Goal: Task Accomplishment & Management: Complete application form

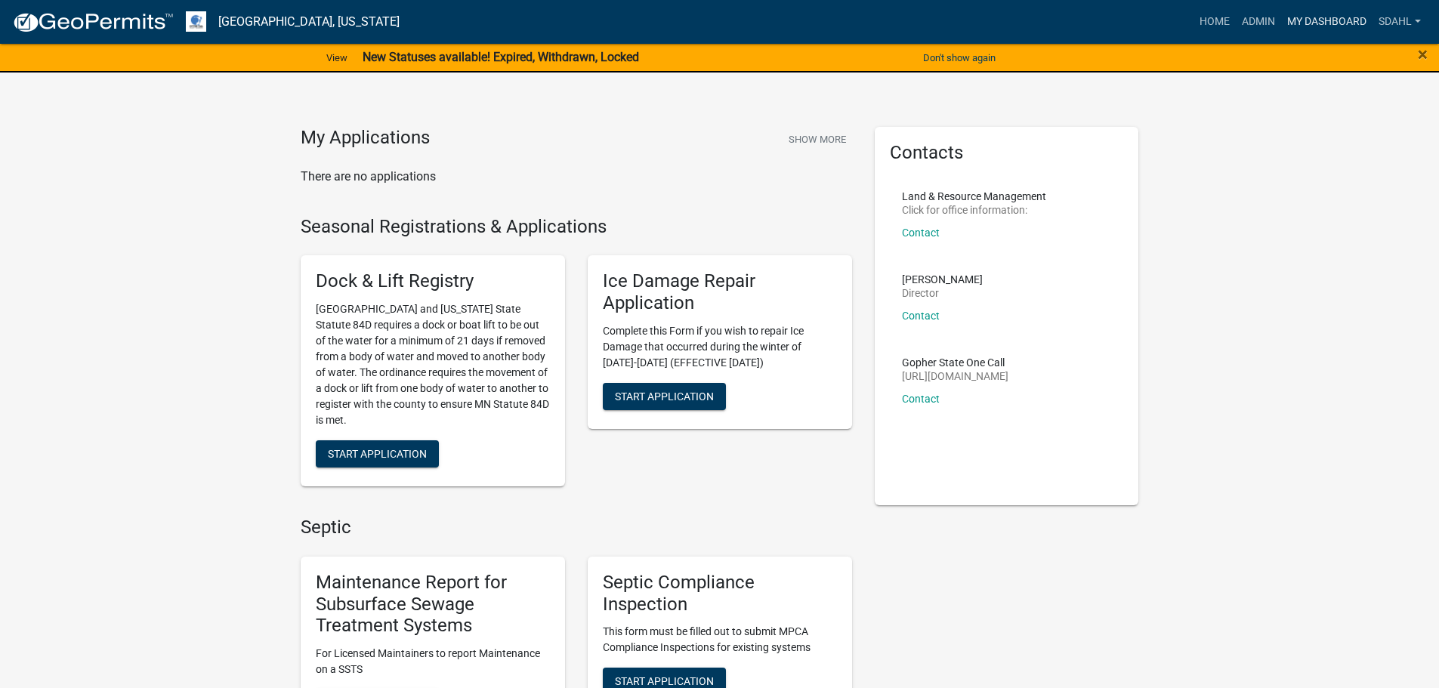
click at [1310, 17] on link "My Dashboard" at bounding box center [1326, 22] width 91 height 29
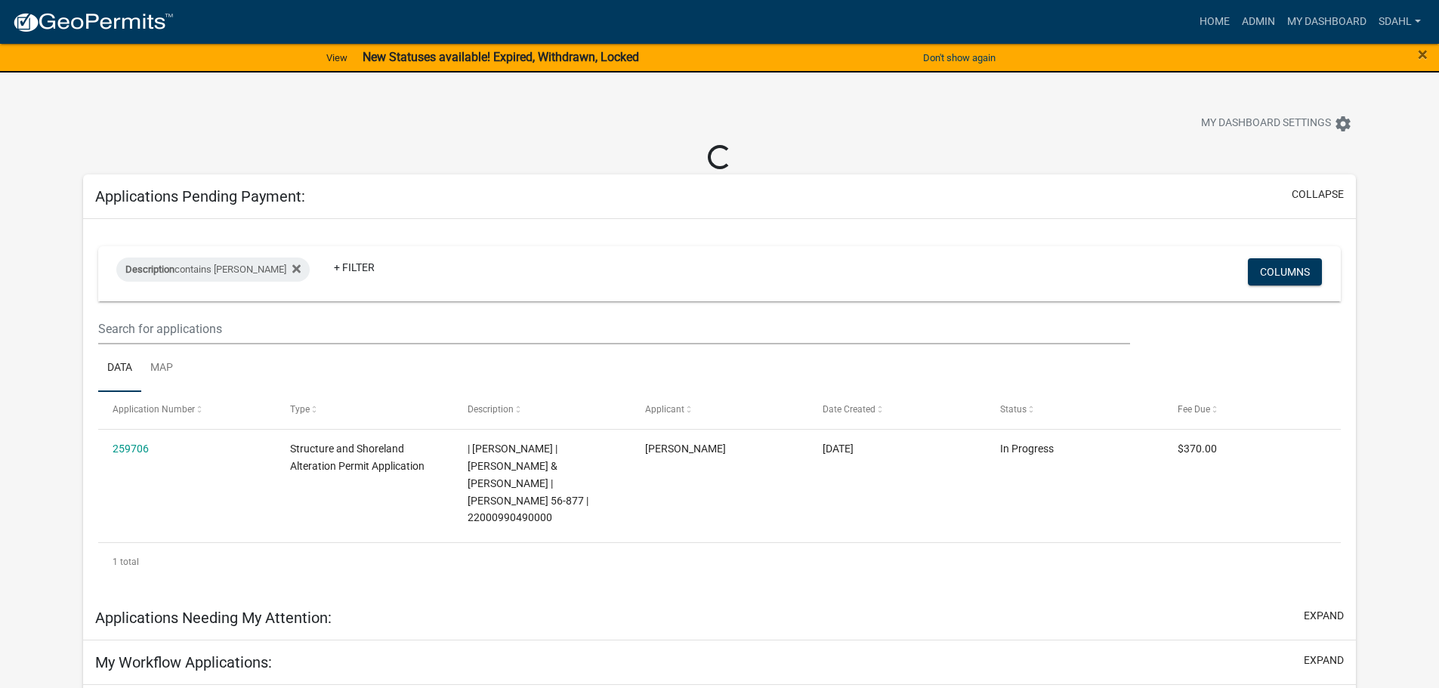
select select "3: 100"
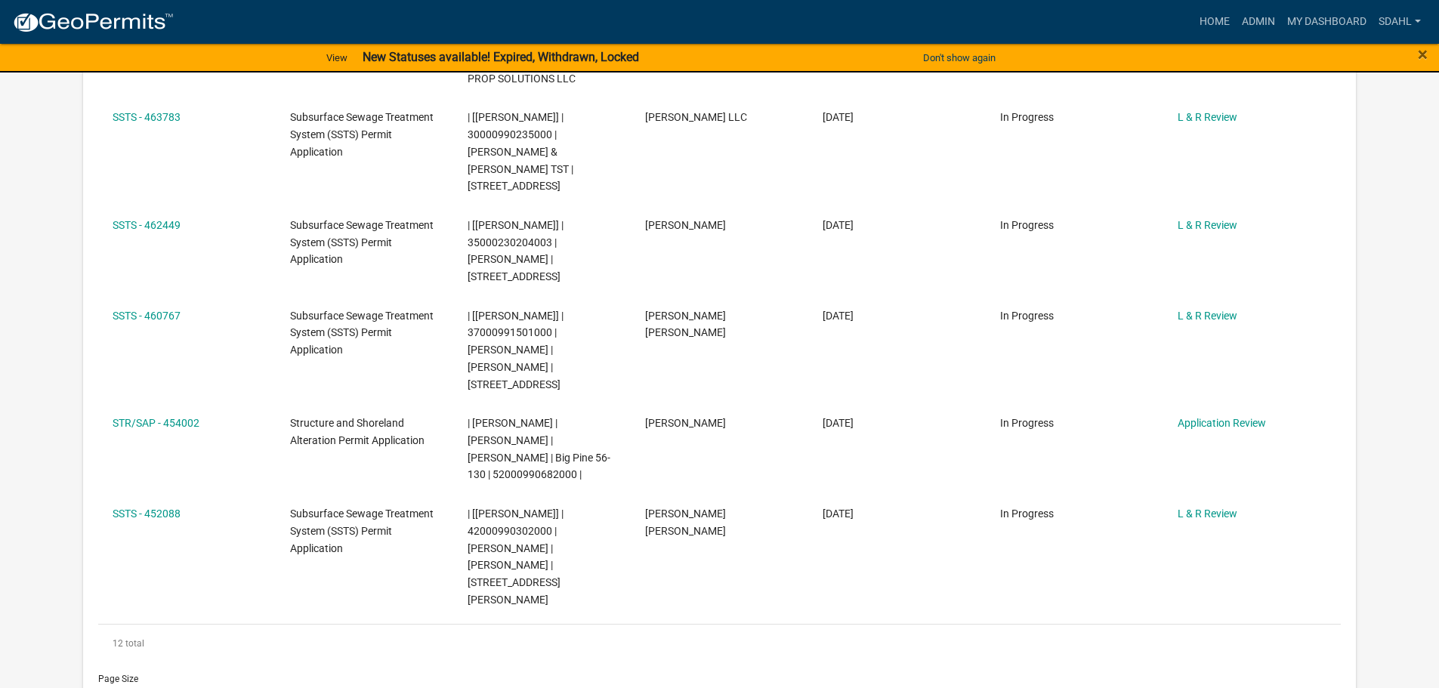
scroll to position [1284, 0]
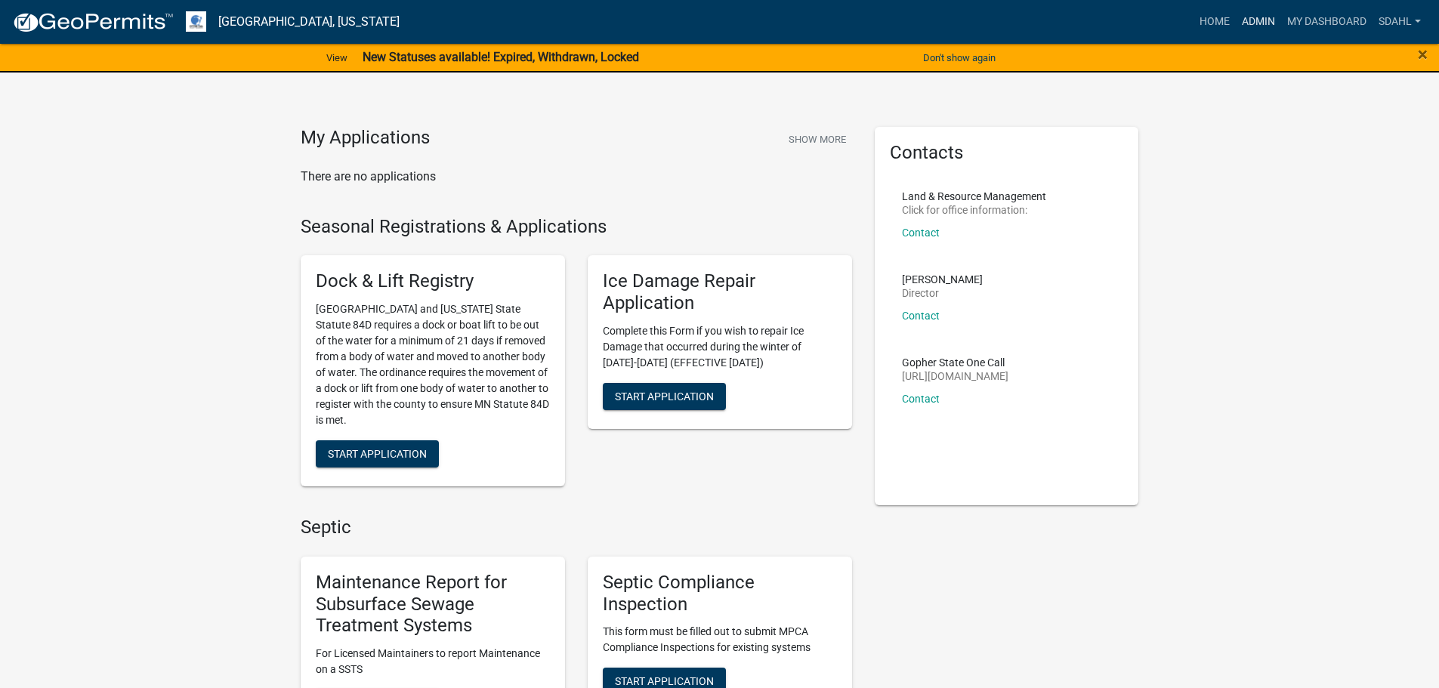
click at [1253, 20] on link "Admin" at bounding box center [1258, 22] width 45 height 29
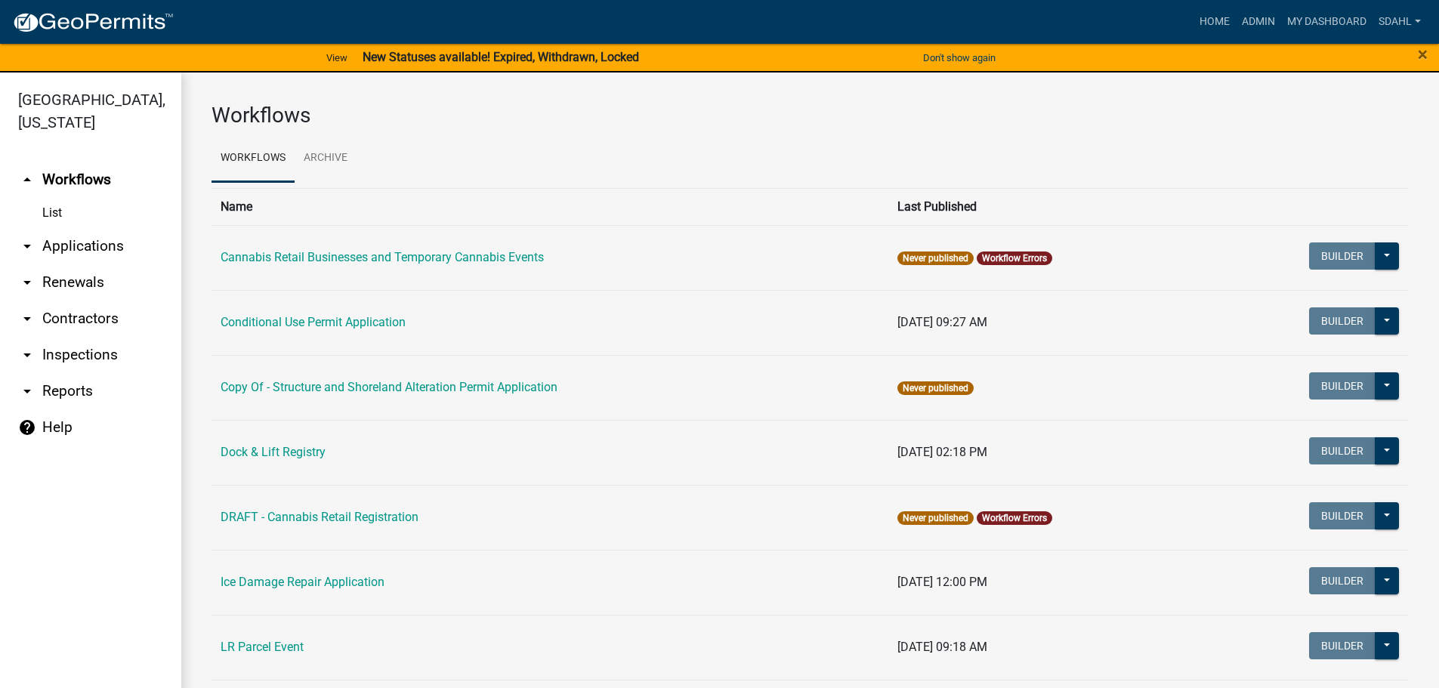
click at [84, 245] on link "arrow_drop_down Applications" at bounding box center [90, 246] width 181 height 36
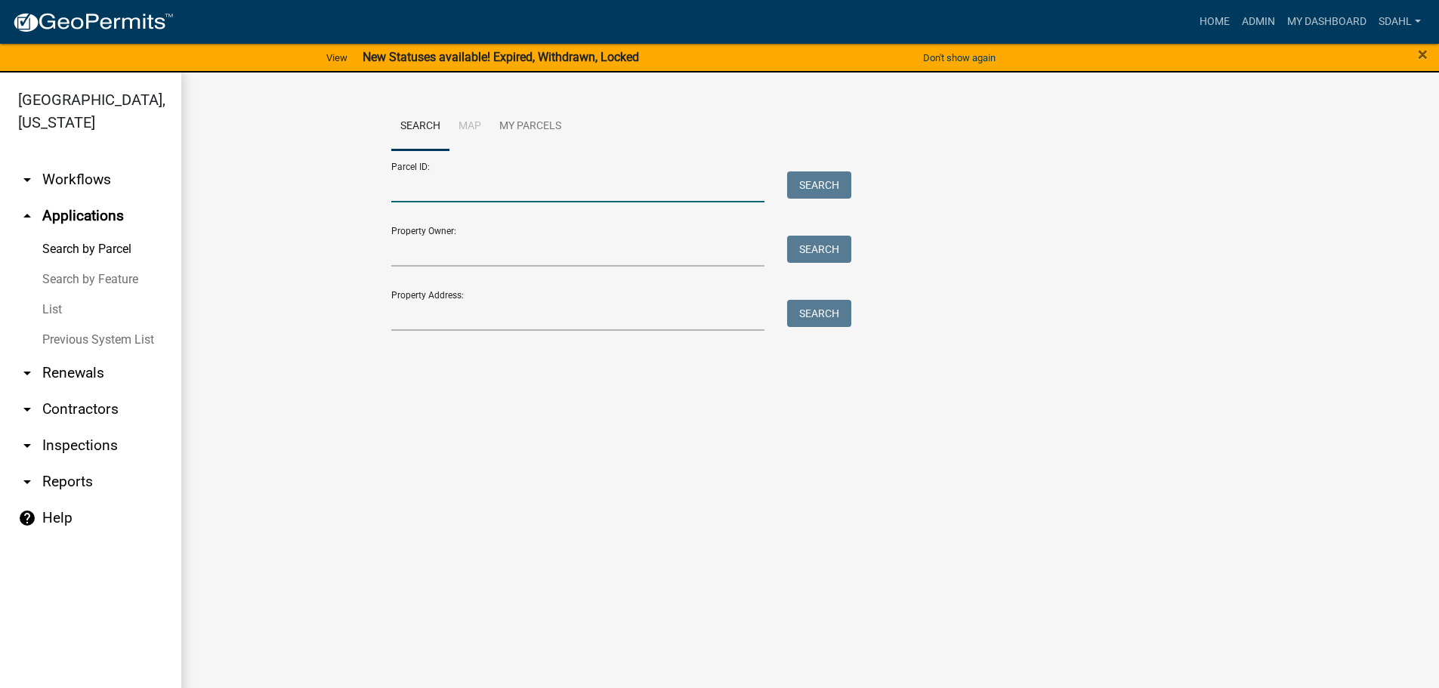
click at [455, 194] on input "Parcel ID:" at bounding box center [578, 186] width 374 height 31
click at [366, 366] on div "Search Map My Parcels Parcel ID: Search Property Owner: Search Property Address…" at bounding box center [810, 224] width 1258 height 302
click at [452, 255] on input "Property Owner:" at bounding box center [578, 251] width 374 height 31
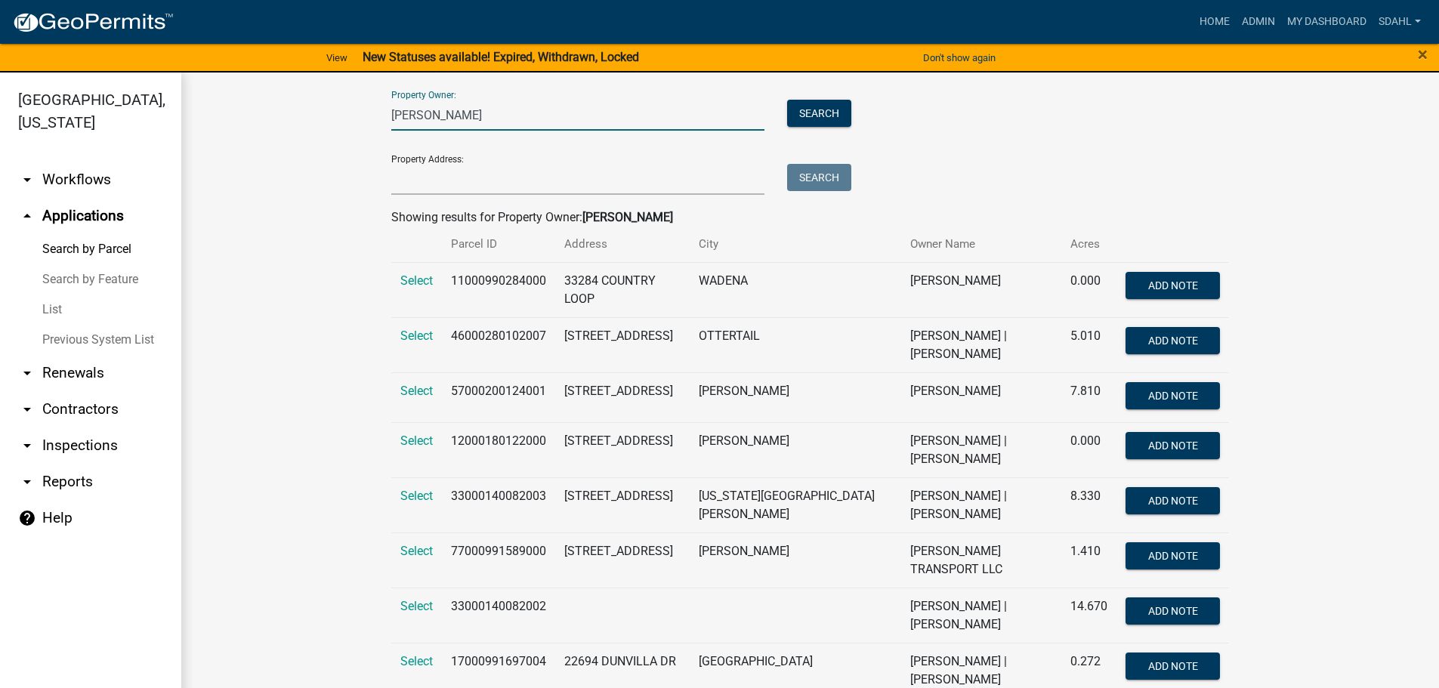
scroll to position [151, 0]
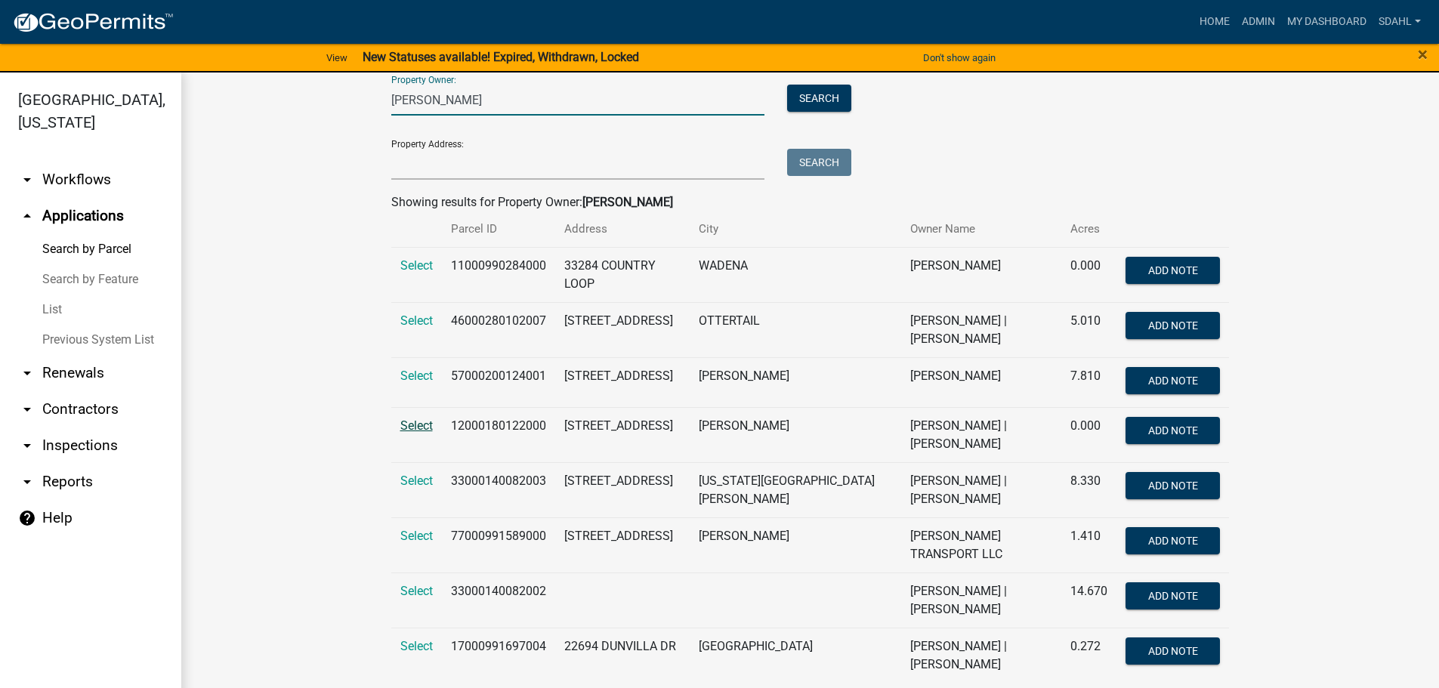
type input "stromme"
click at [408, 418] on span "Select" at bounding box center [416, 425] width 32 height 14
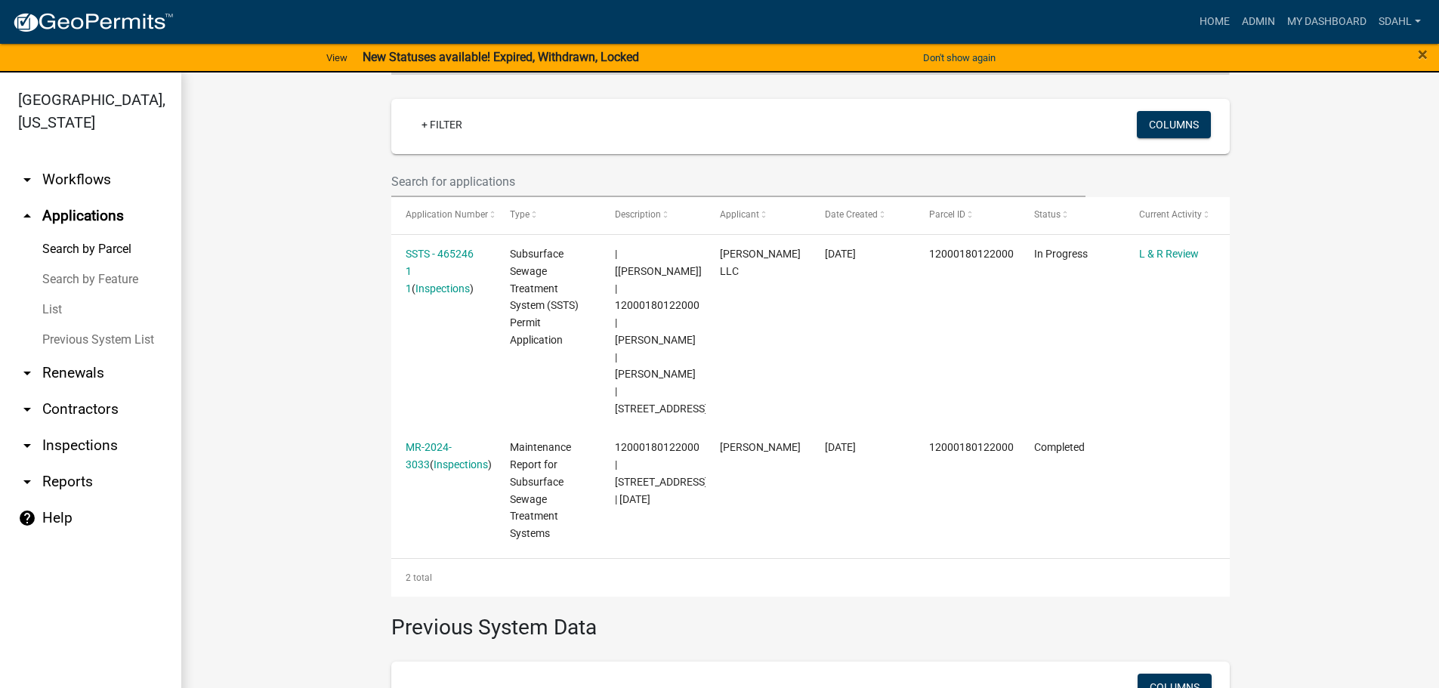
scroll to position [378, 0]
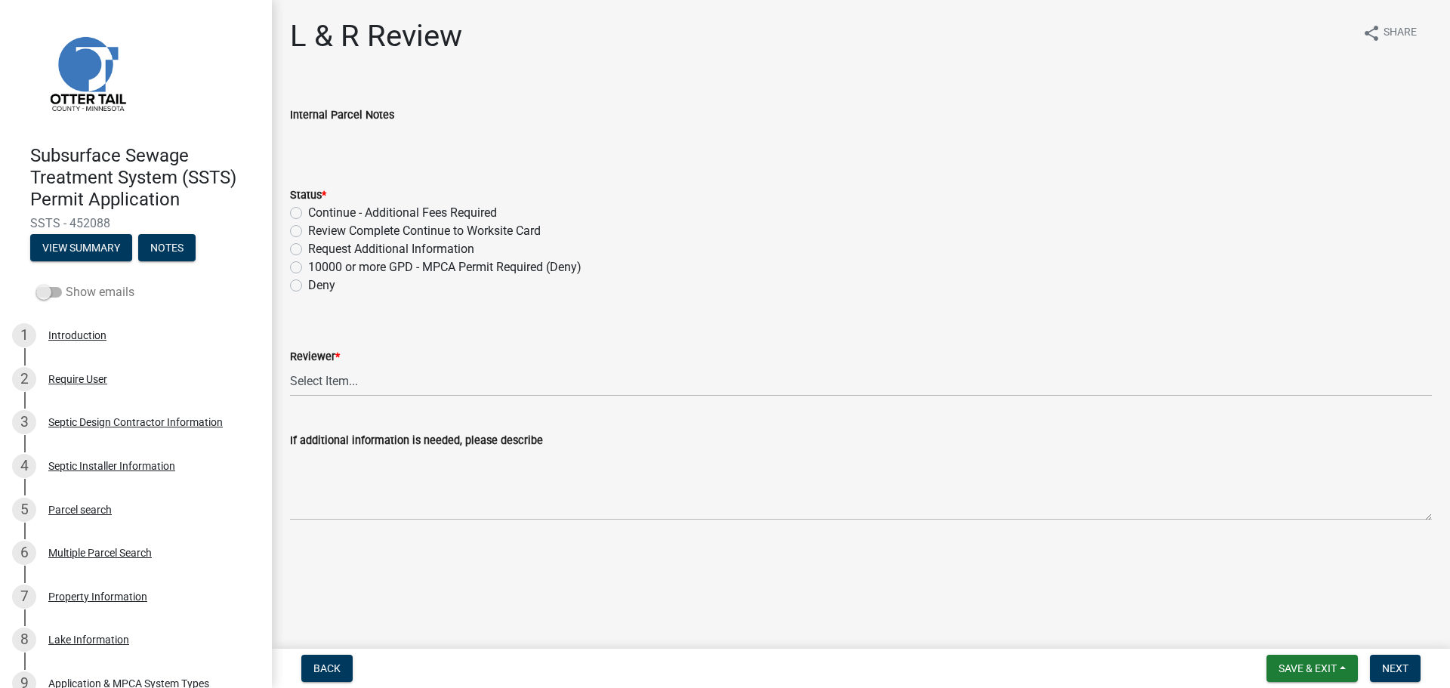
click at [49, 297] on span at bounding box center [49, 292] width 26 height 11
click at [66, 283] on input "Show emails" at bounding box center [66, 283] width 0 height 0
click at [93, 501] on div "5 Parcel search" at bounding box center [130, 510] width 236 height 24
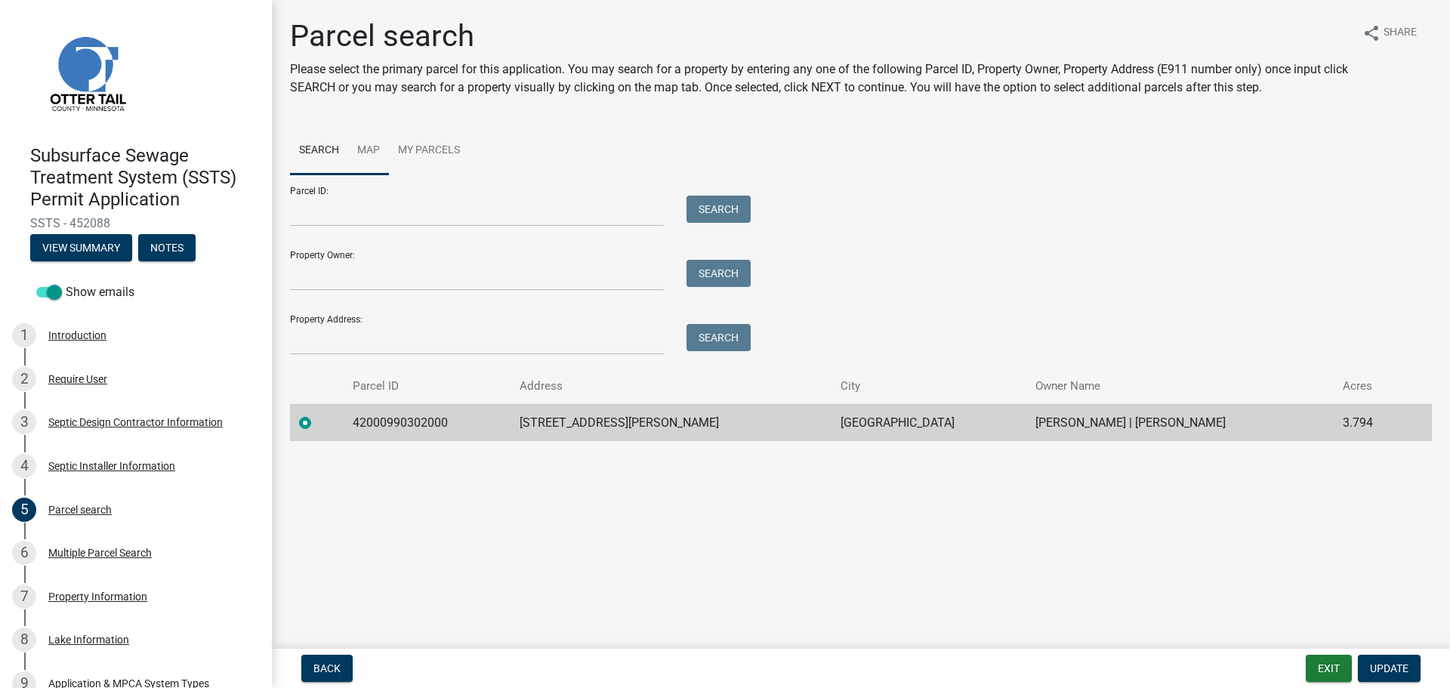
click at [360, 147] on link "Map" at bounding box center [368, 151] width 41 height 48
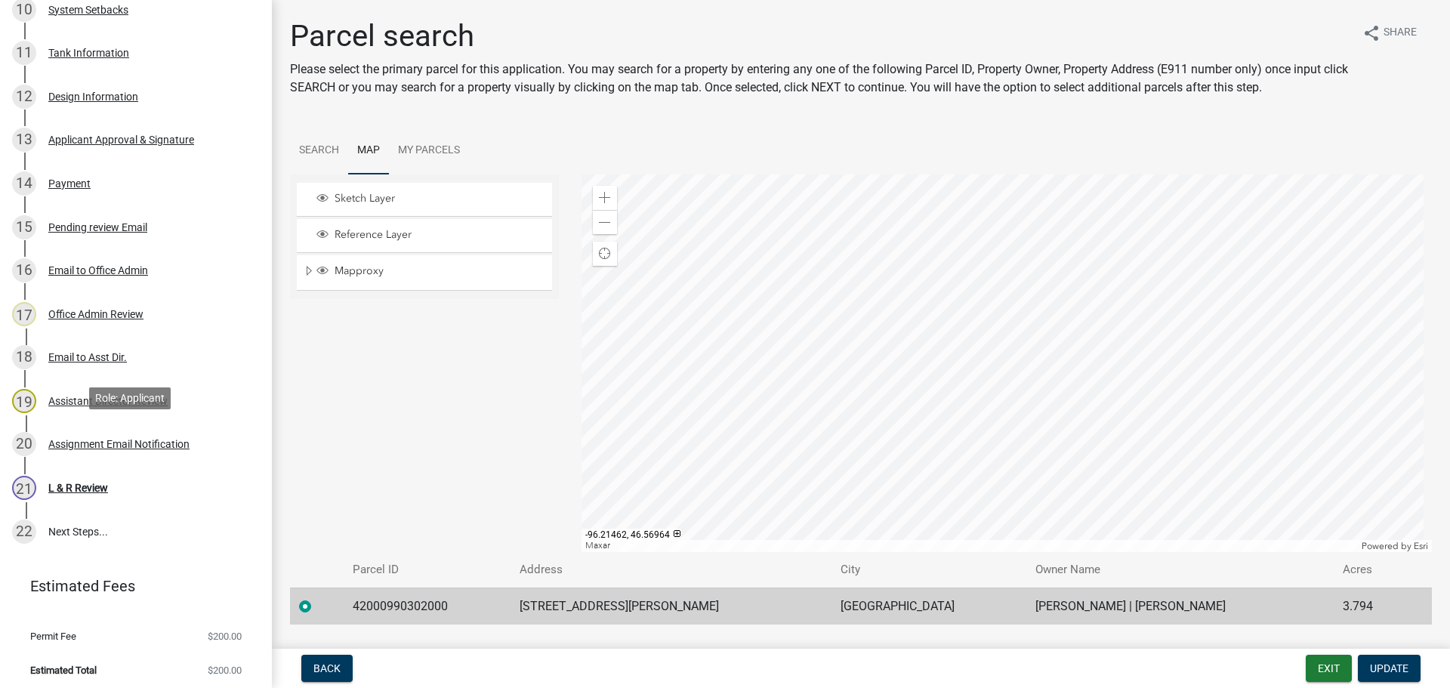
scroll to position [723, 0]
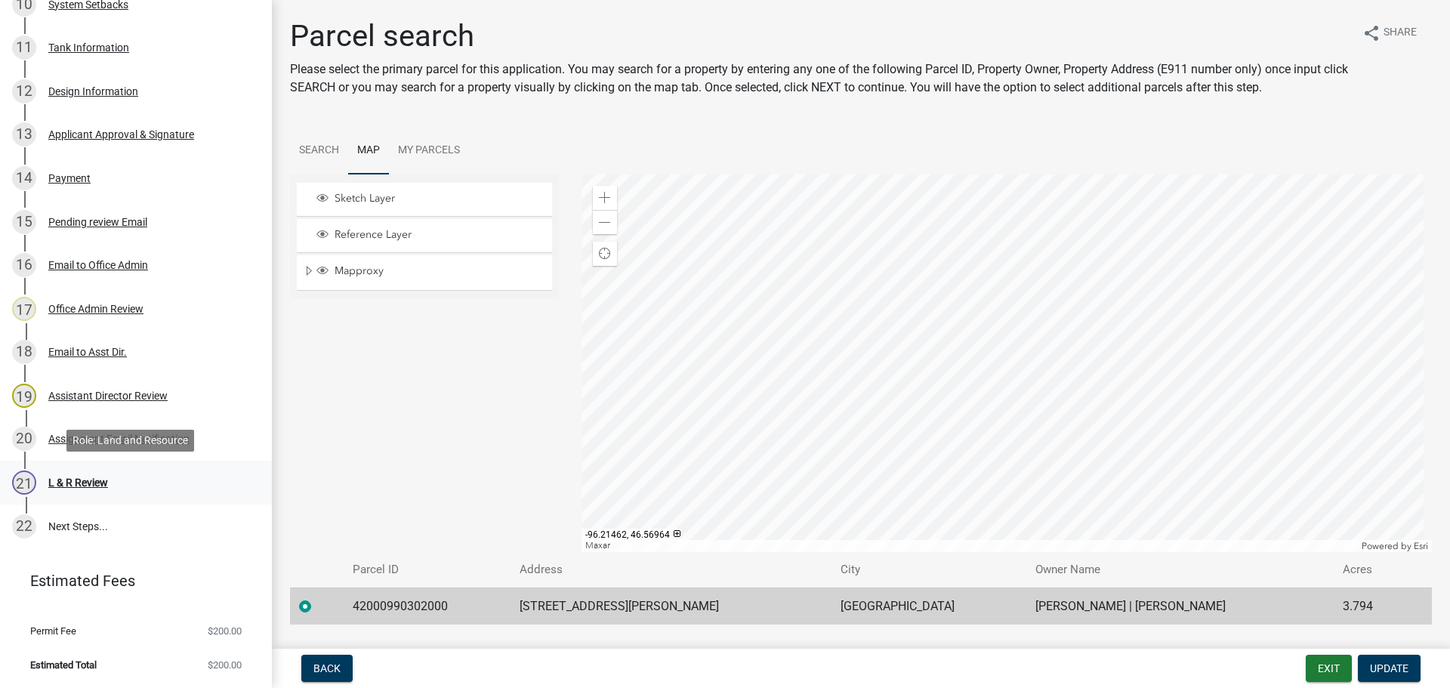
click at [79, 485] on div "L & R Review" at bounding box center [78, 482] width 60 height 11
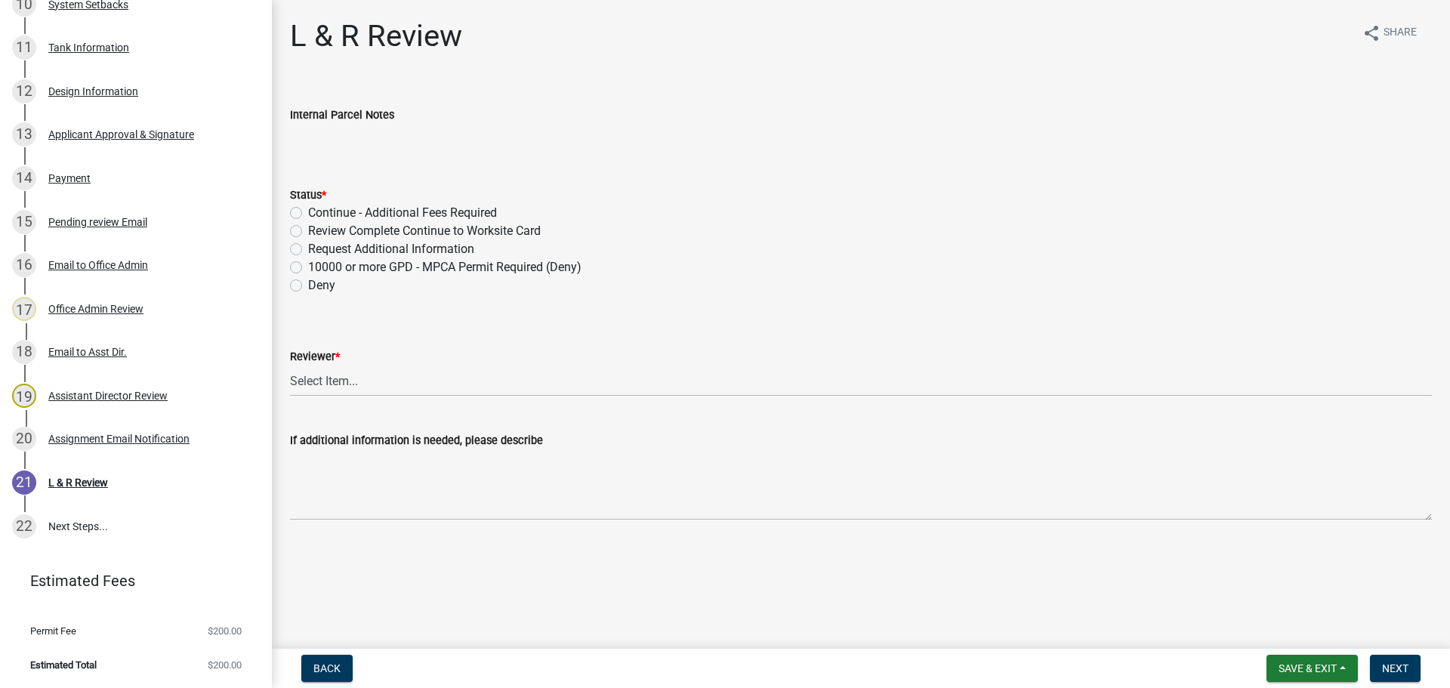
click at [343, 231] on label "Review Complete Continue to Worksite Card" at bounding box center [424, 231] width 233 height 18
click at [318, 231] on input "Review Complete Continue to Worksite Card" at bounding box center [313, 227] width 10 height 10
radio input "true"
click at [397, 380] on select "Select Item... Alexis Newark Andrea Perales Brittany Tollefson Elizabeth Plaste…" at bounding box center [861, 381] width 1142 height 31
click at [290, 366] on select "Select Item... Alexis Newark Andrea Perales Brittany Tollefson Elizabeth Plaste…" at bounding box center [861, 381] width 1142 height 31
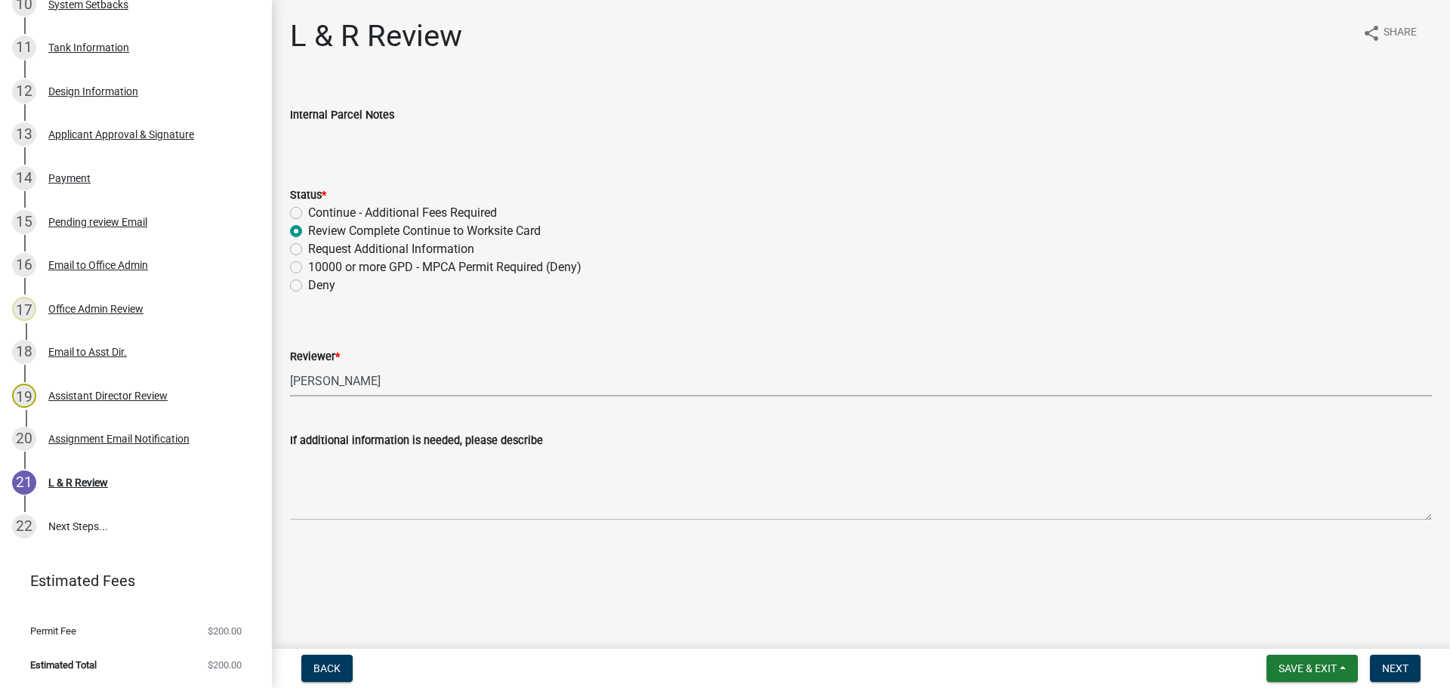
select select "c924b0b6-8bab-4fad-8e2d-179555df0fda"
click at [1400, 668] on span "Next" at bounding box center [1395, 668] width 26 height 12
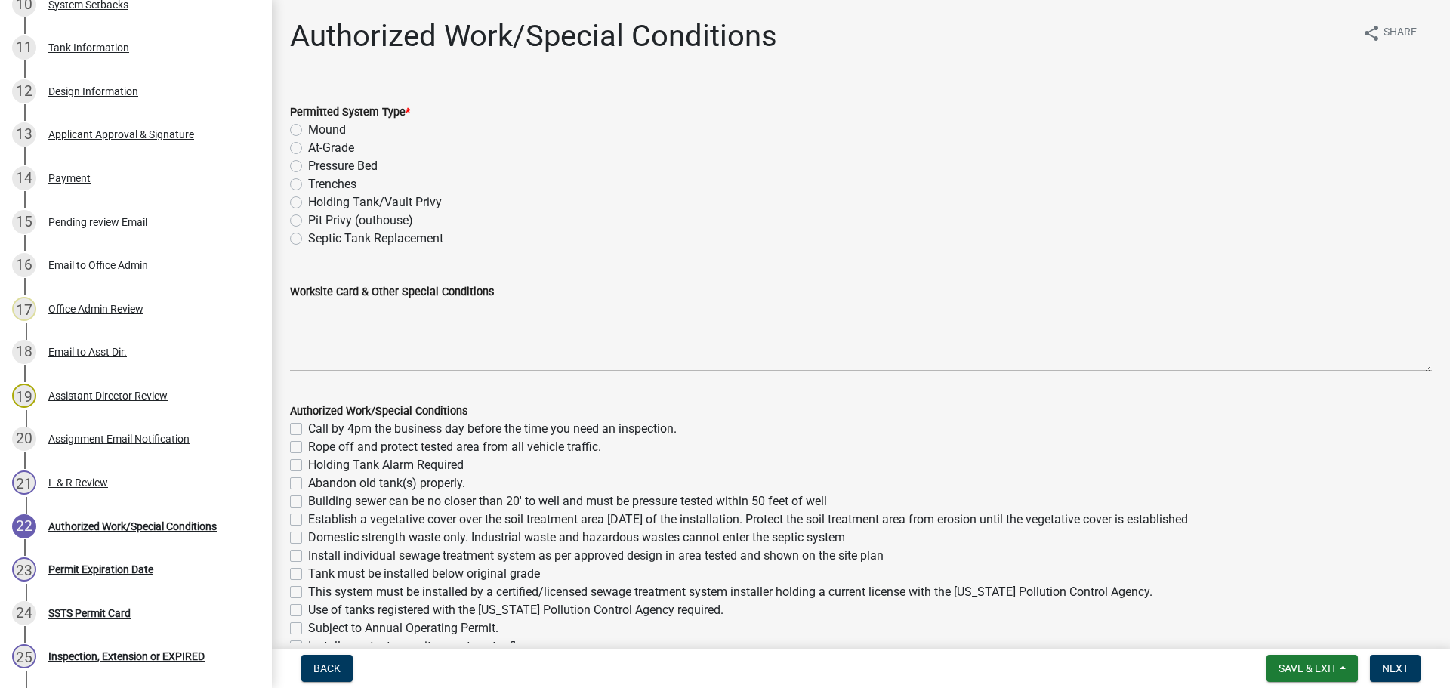
scroll to position [897, 0]
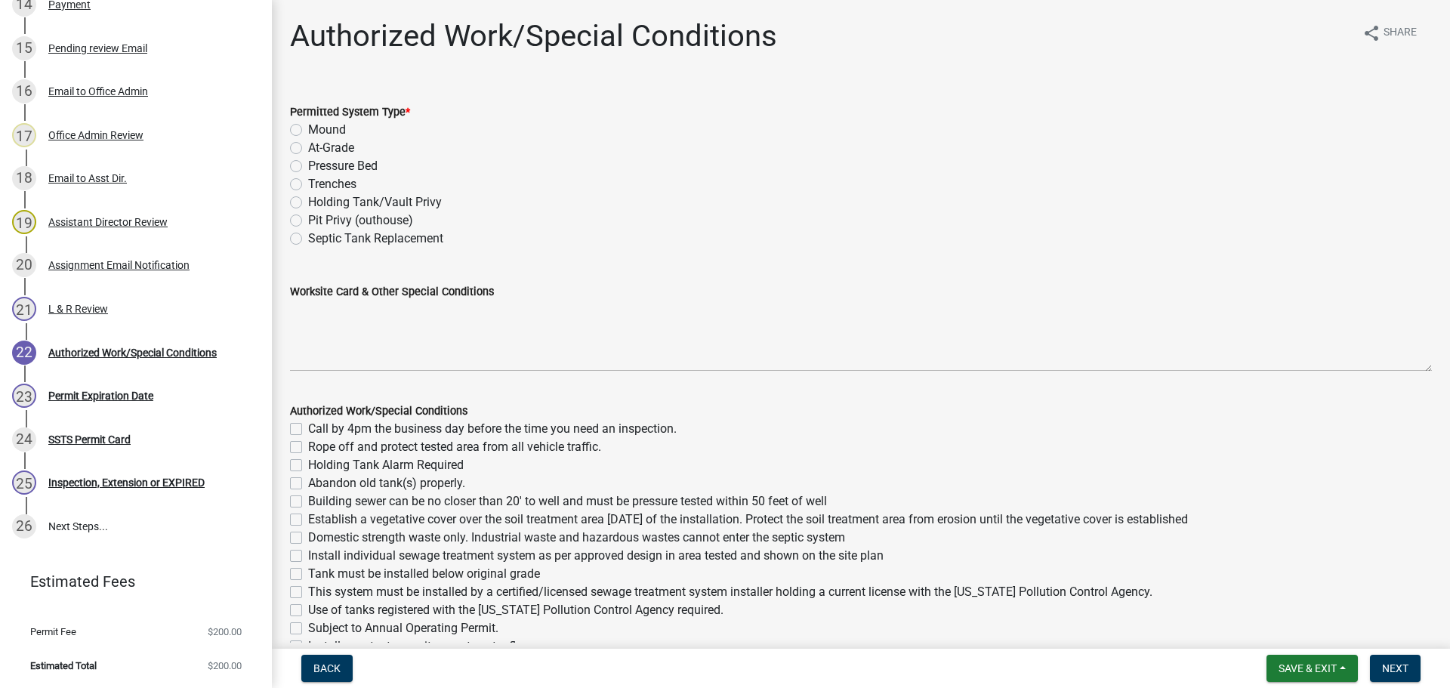
click at [333, 203] on label "Holding Tank/Vault Privy" at bounding box center [375, 202] width 134 height 18
click at [318, 203] on input "Holding Tank/Vault Privy" at bounding box center [313, 198] width 10 height 10
radio input "true"
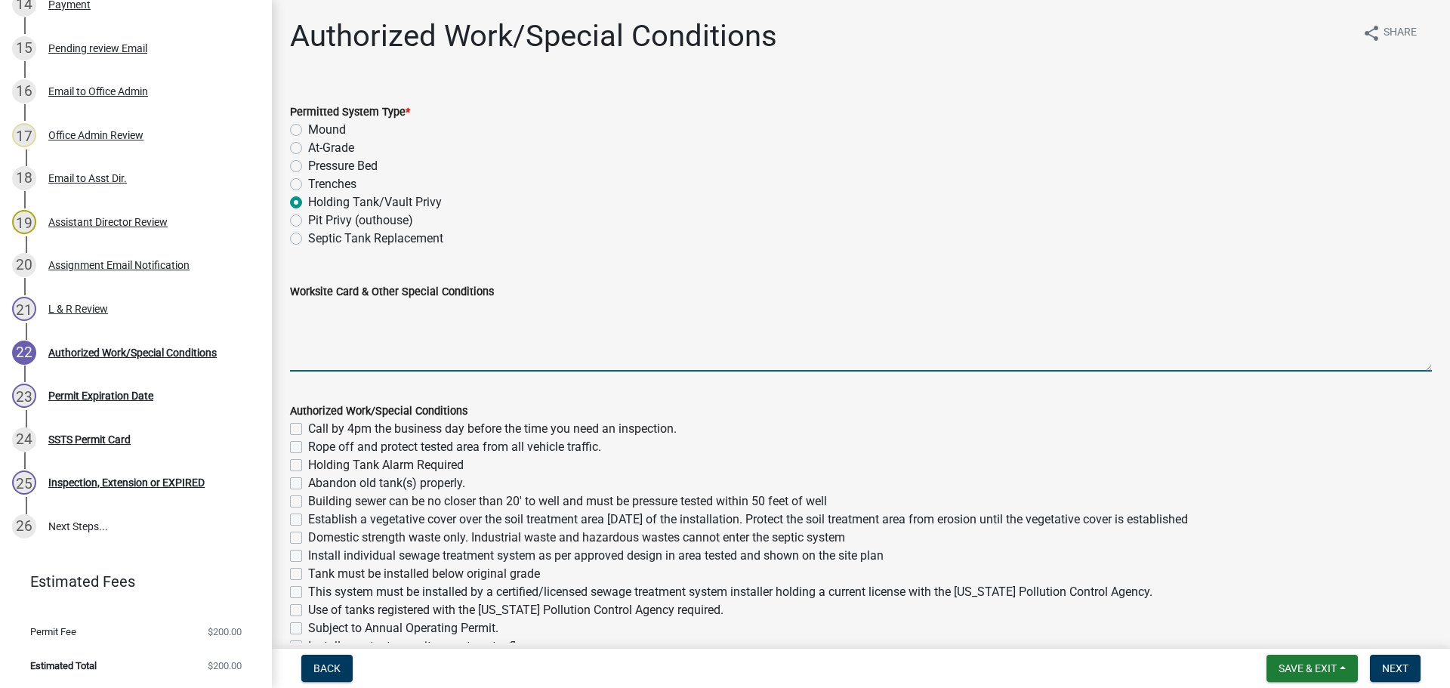
click at [325, 307] on textarea "Worksite Card & Other Special Conditions" at bounding box center [861, 336] width 1142 height 71
paste textarea "2 Bedroom – Type II Holding Tank 2500 Gallon Holding Tank Will have outdoor man…"
click at [303, 326] on textarea "2 Bedroom – Type II Holding Tank 2500 Gallon Holding Tank Will have outdoor man…" at bounding box center [861, 336] width 1142 height 71
click at [400, 338] on textarea "2 Bedroom – Type II Holding Tank 2000 Gallon Holding Tank Will have outdoor man…" at bounding box center [861, 336] width 1142 height 71
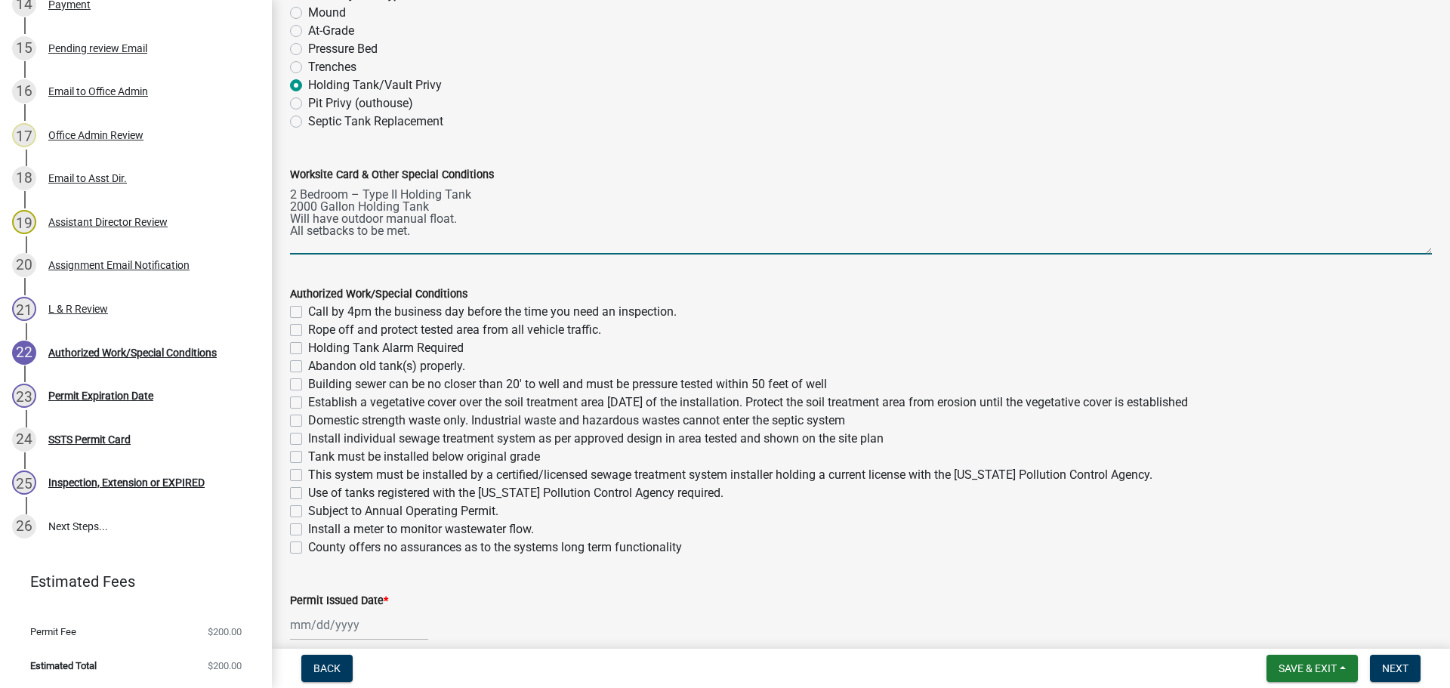
scroll to position [151, 0]
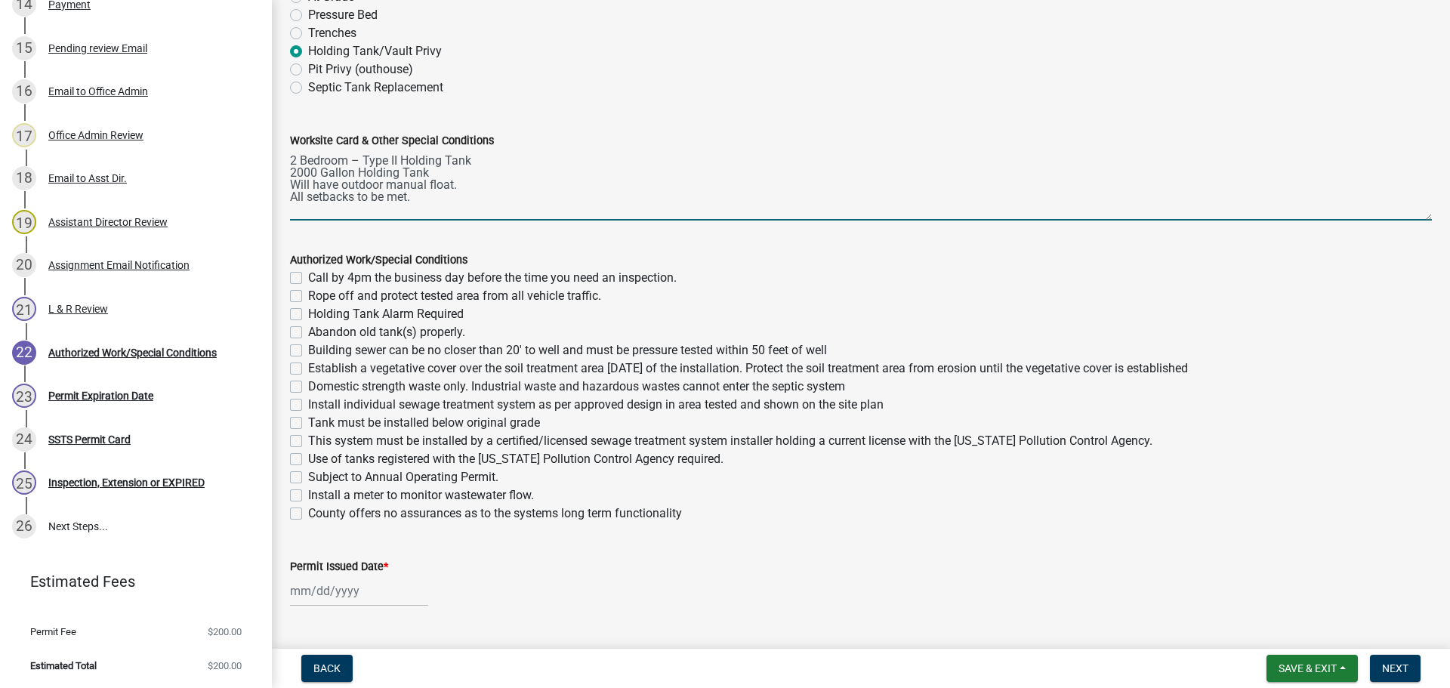
type textarea "2 Bedroom – Type II Holding Tank 2000 Gallon Holding Tank Will have outdoor man…"
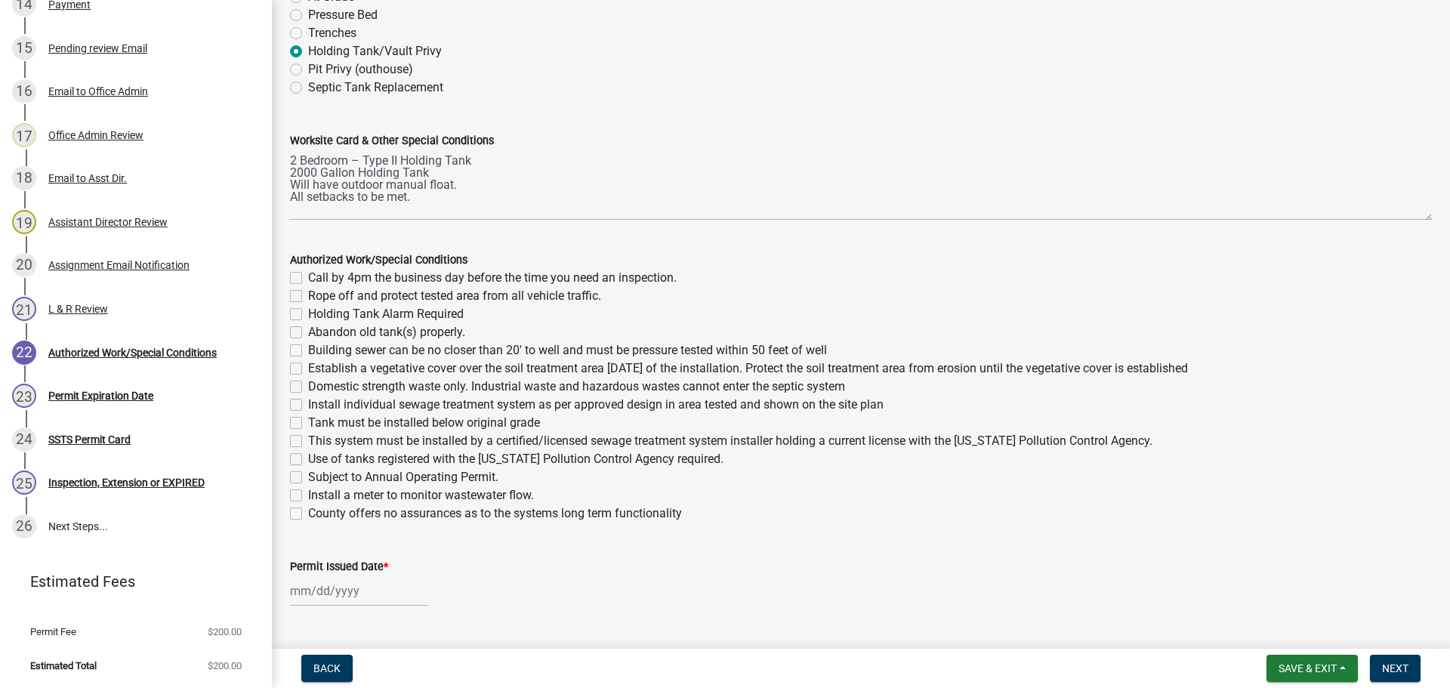
click at [308, 275] on label "Call by 4pm the business day before the time you need an inspection." at bounding box center [492, 278] width 369 height 18
click at [308, 275] on input "Call by 4pm the business day before the time you need an inspection." at bounding box center [313, 274] width 10 height 10
checkbox input "true"
checkbox input "false"
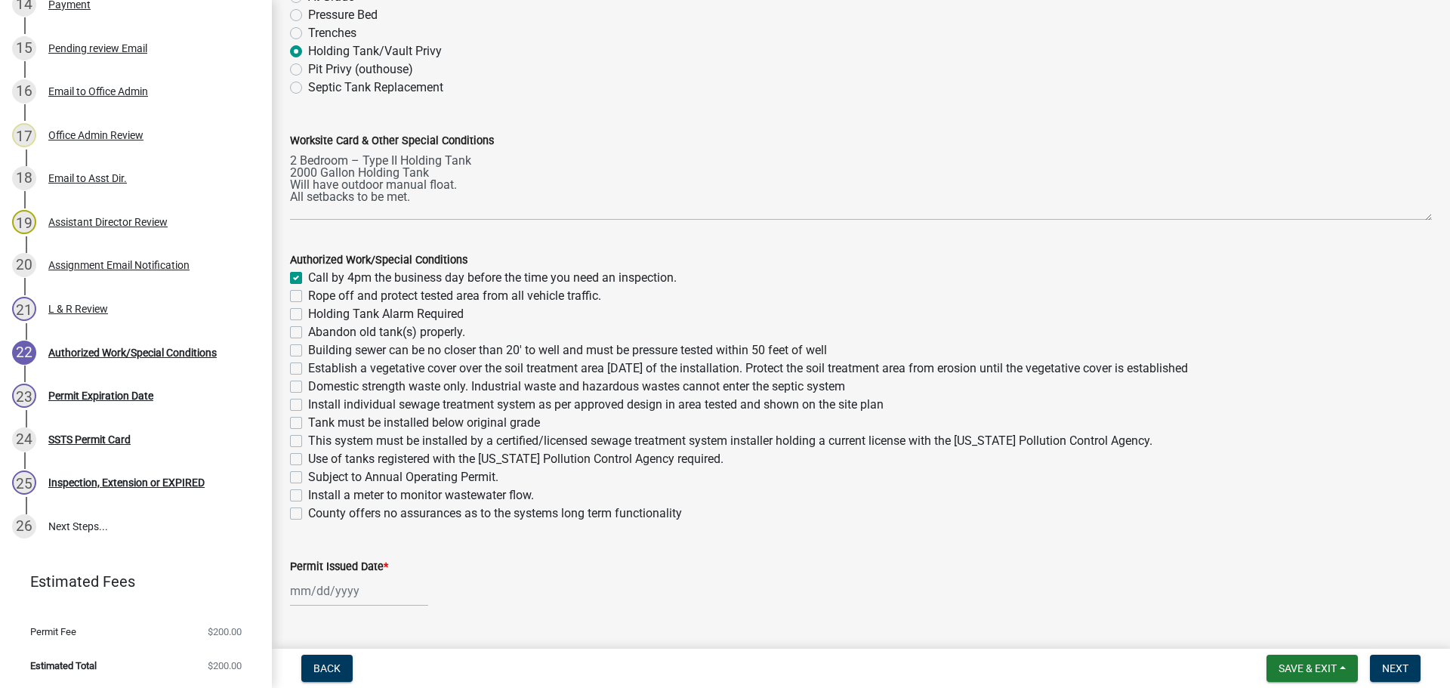
checkbox input "false"
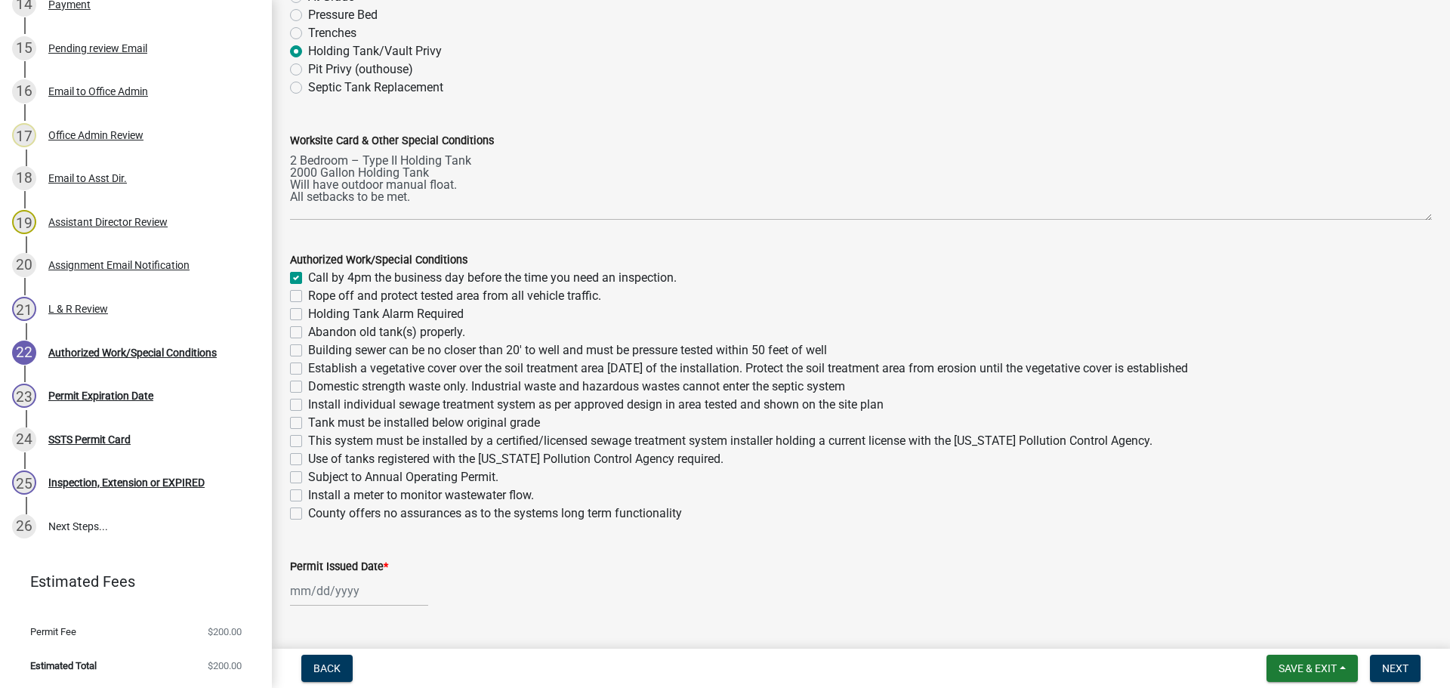
checkbox input "false"
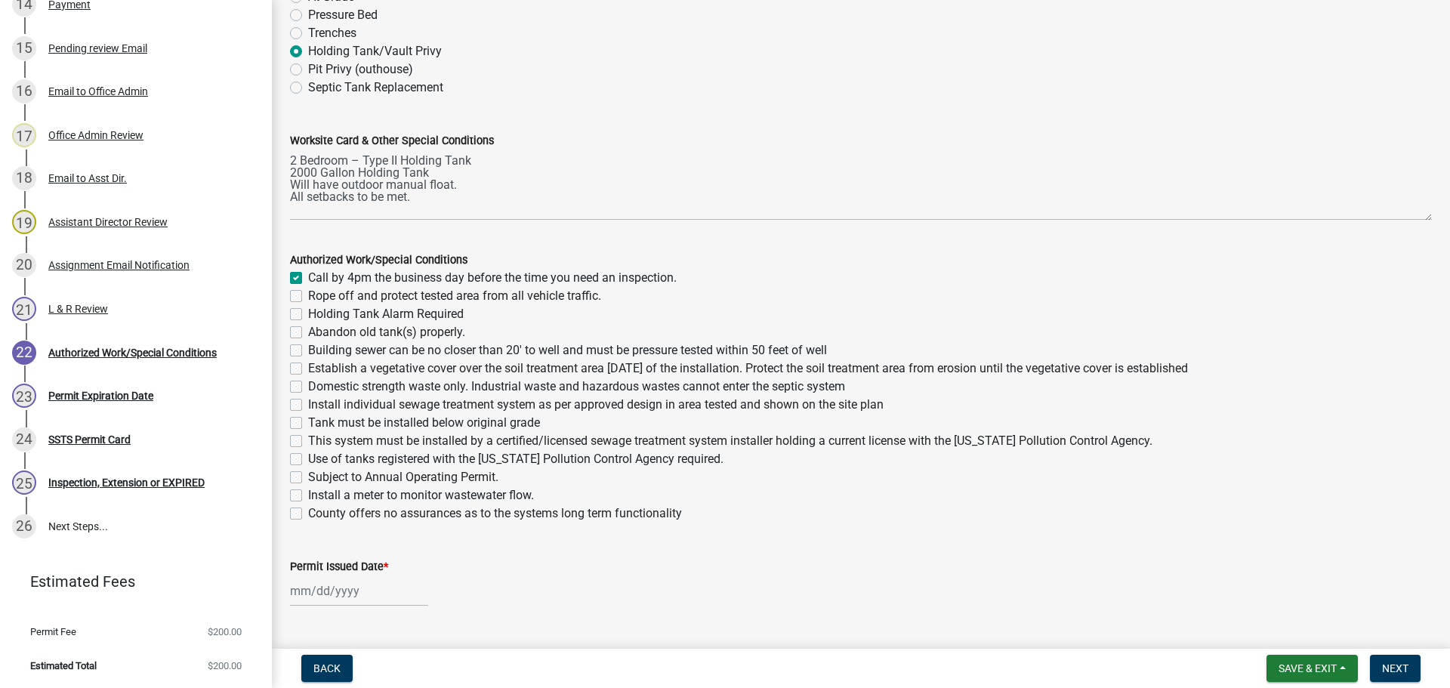
checkbox input "false"
click at [308, 314] on label "Holding Tank Alarm Required" at bounding box center [386, 314] width 156 height 18
click at [308, 314] on input "Holding Tank Alarm Required" at bounding box center [313, 310] width 10 height 10
checkbox input "true"
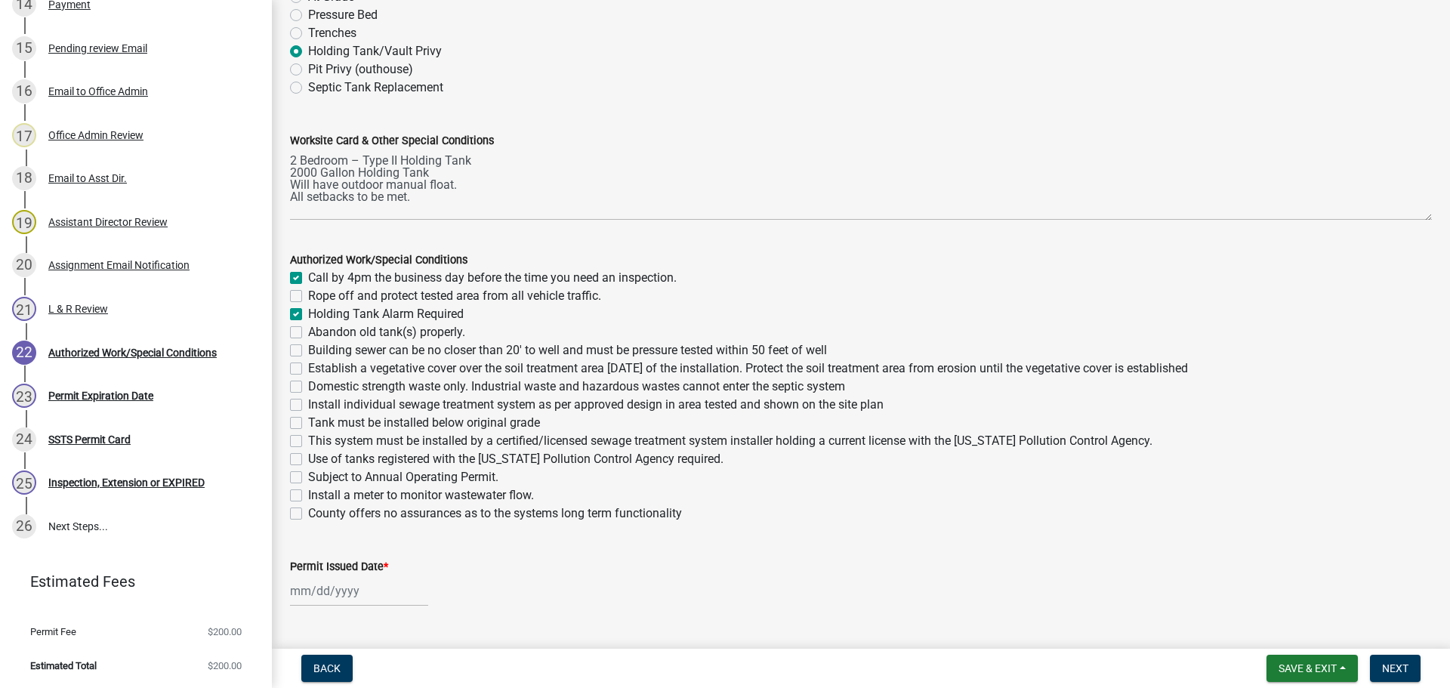
checkbox input "false"
checkbox input "true"
checkbox input "false"
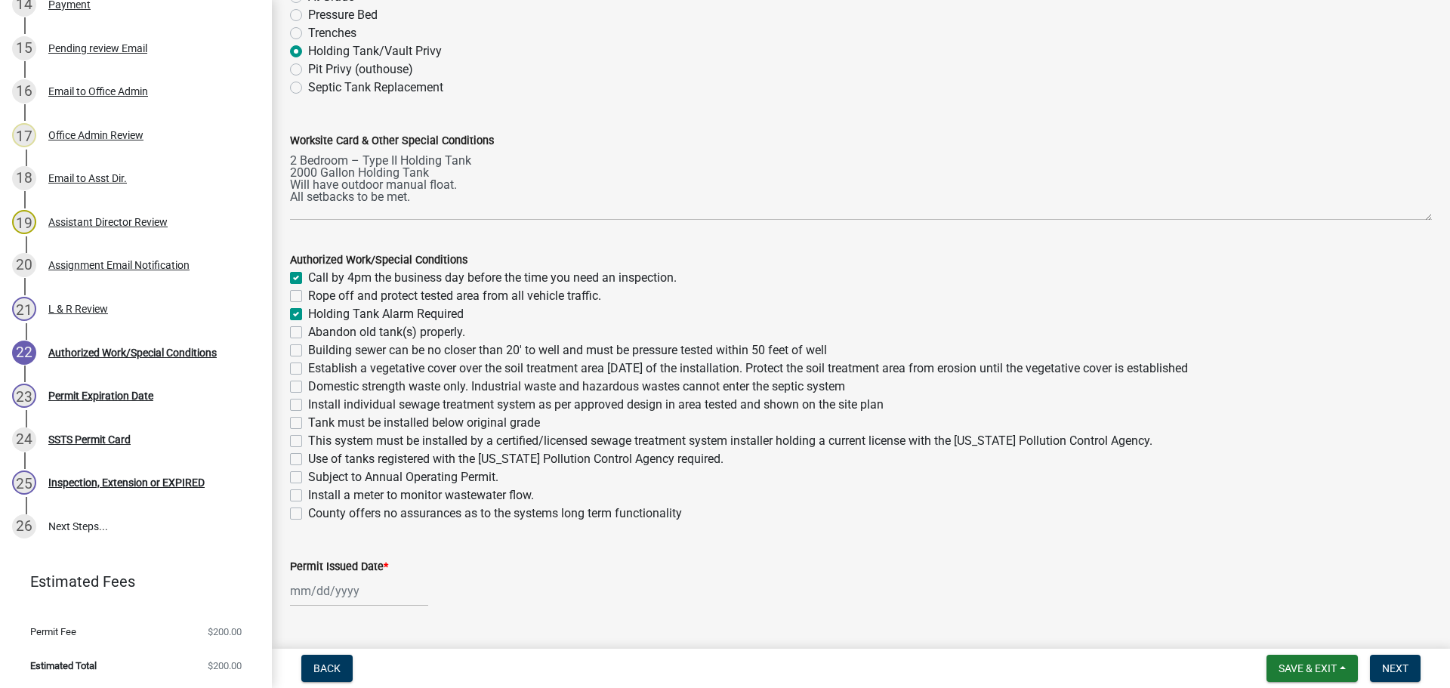
checkbox input "false"
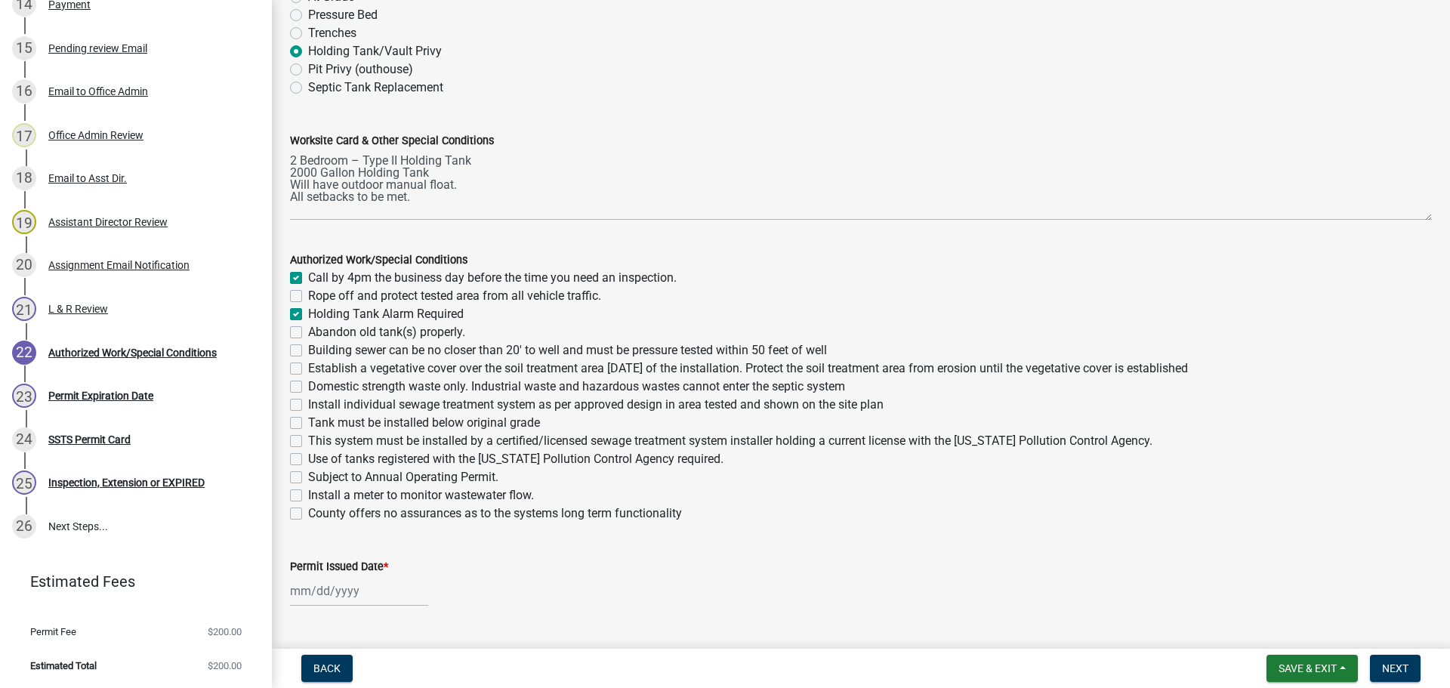
checkbox input "false"
click at [308, 422] on label "Tank must be installed below original grade" at bounding box center [424, 423] width 232 height 18
click at [308, 422] on input "Tank must be installed below original grade" at bounding box center [313, 419] width 10 height 10
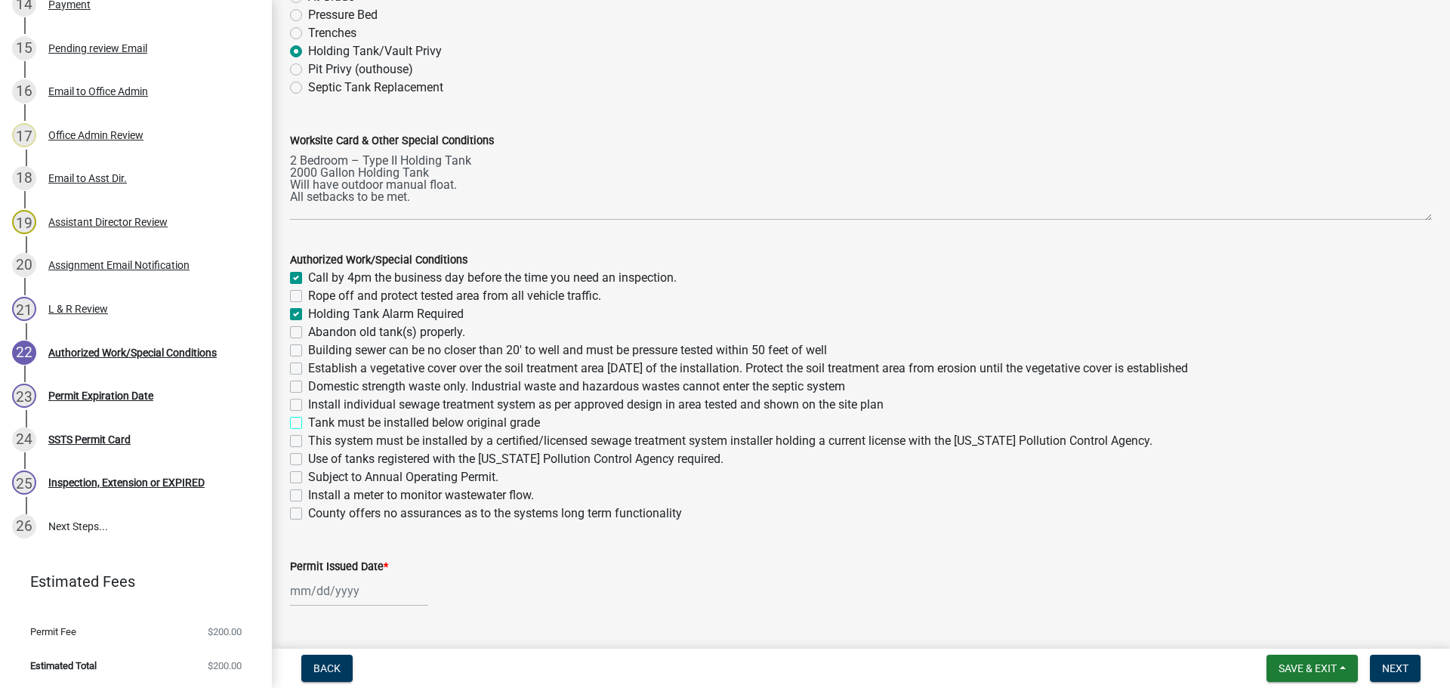
checkbox input "true"
checkbox input "false"
checkbox input "true"
checkbox input "false"
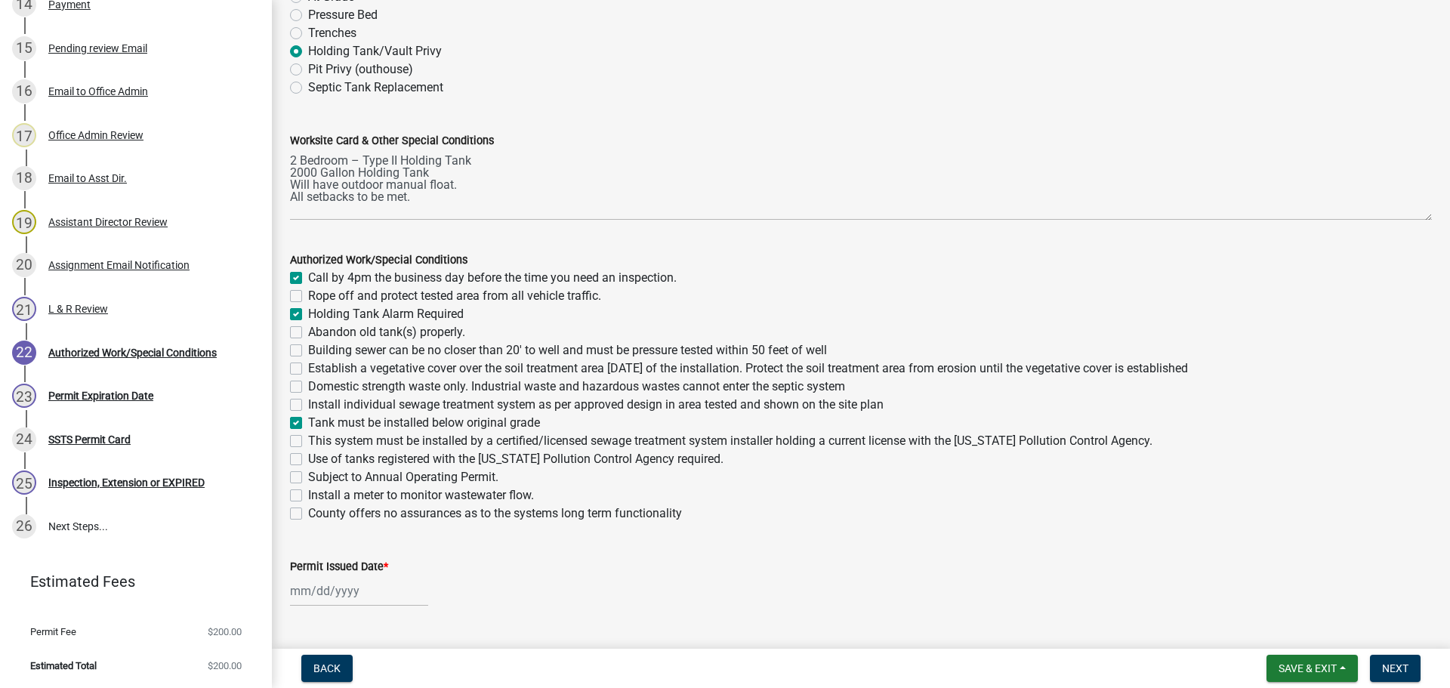
checkbox input "false"
checkbox input "true"
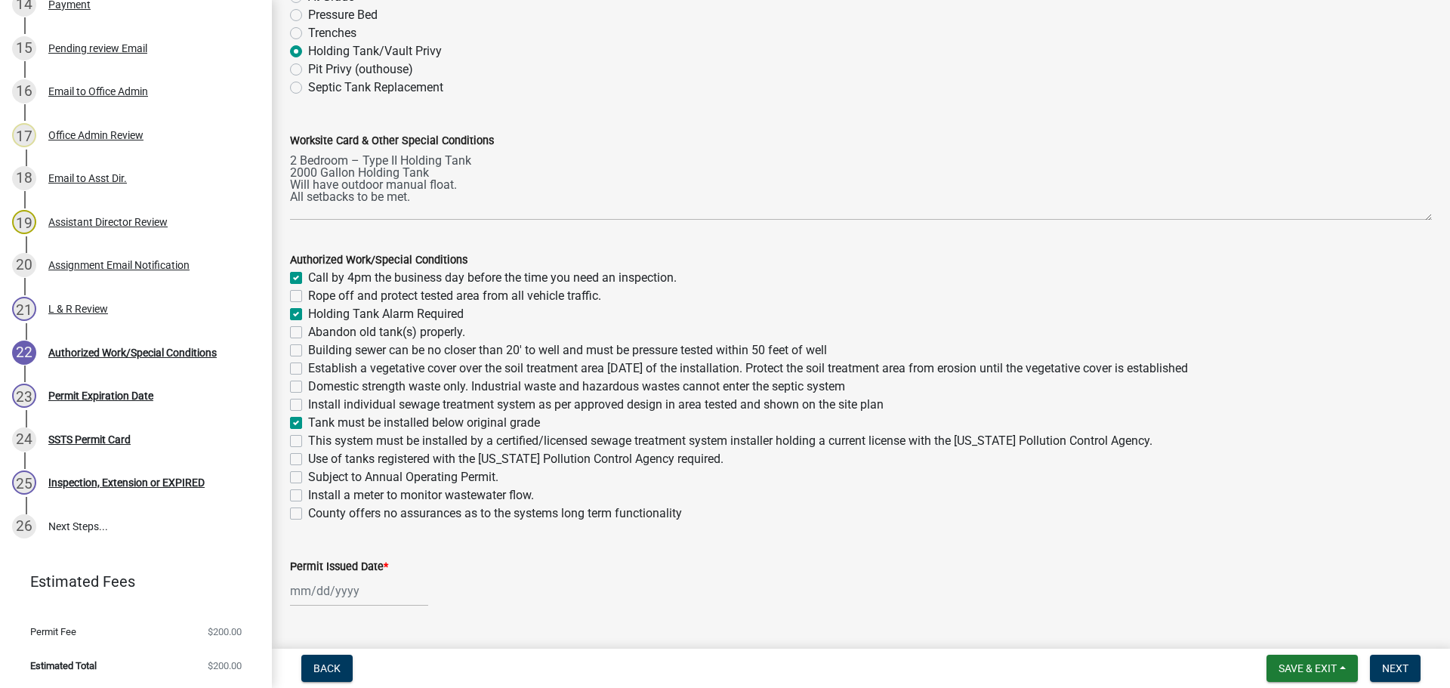
checkbox input "false"
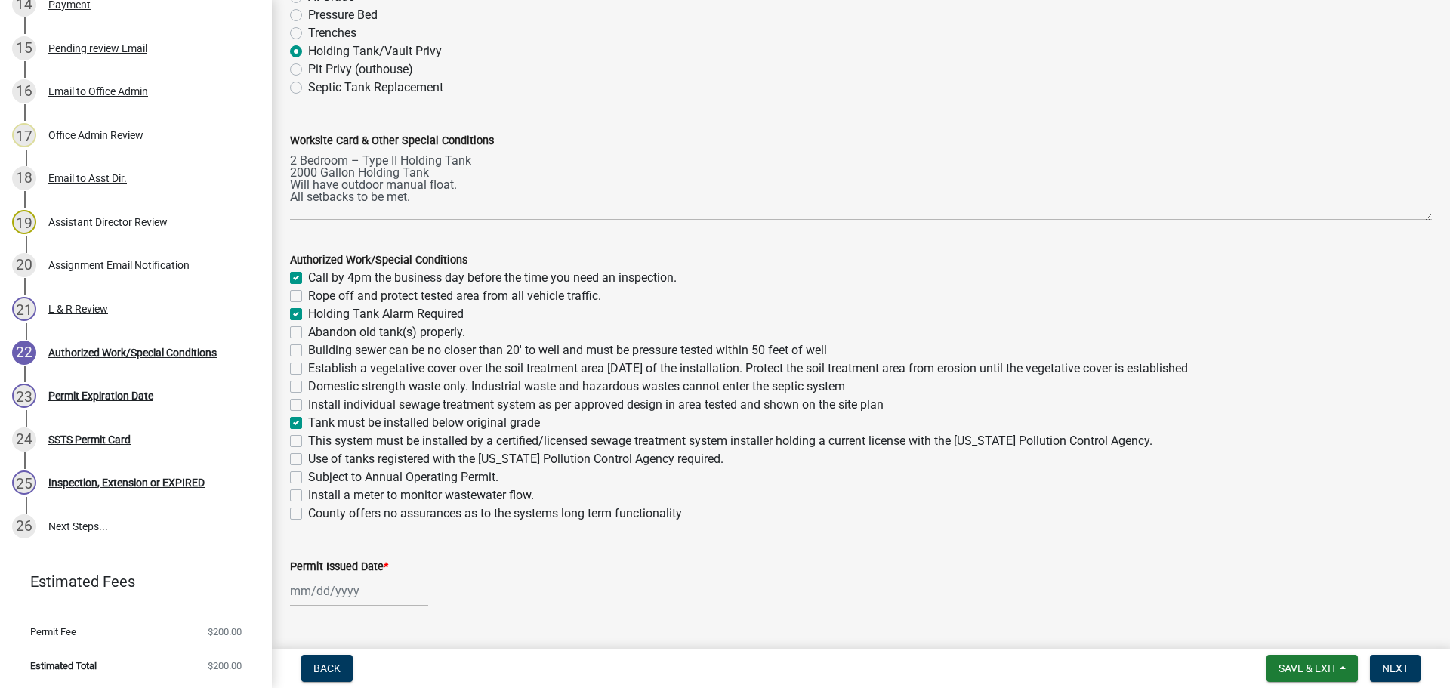
click at [308, 437] on label "This system must be installed by a certified/licensed sewage treatment system i…" at bounding box center [730, 441] width 845 height 18
click at [308, 437] on input "This system must be installed by a certified/licensed sewage treatment system i…" at bounding box center [313, 437] width 10 height 10
checkbox input "true"
checkbox input "false"
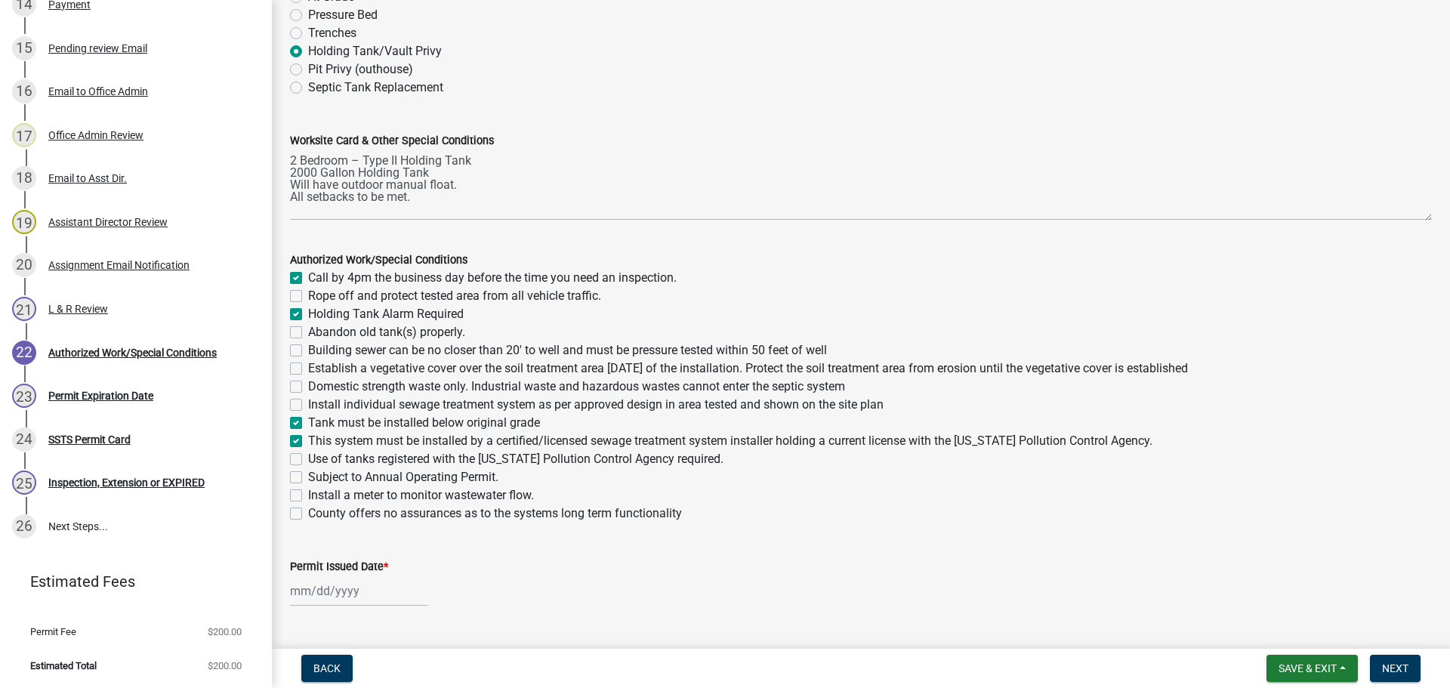
checkbox input "true"
checkbox input "false"
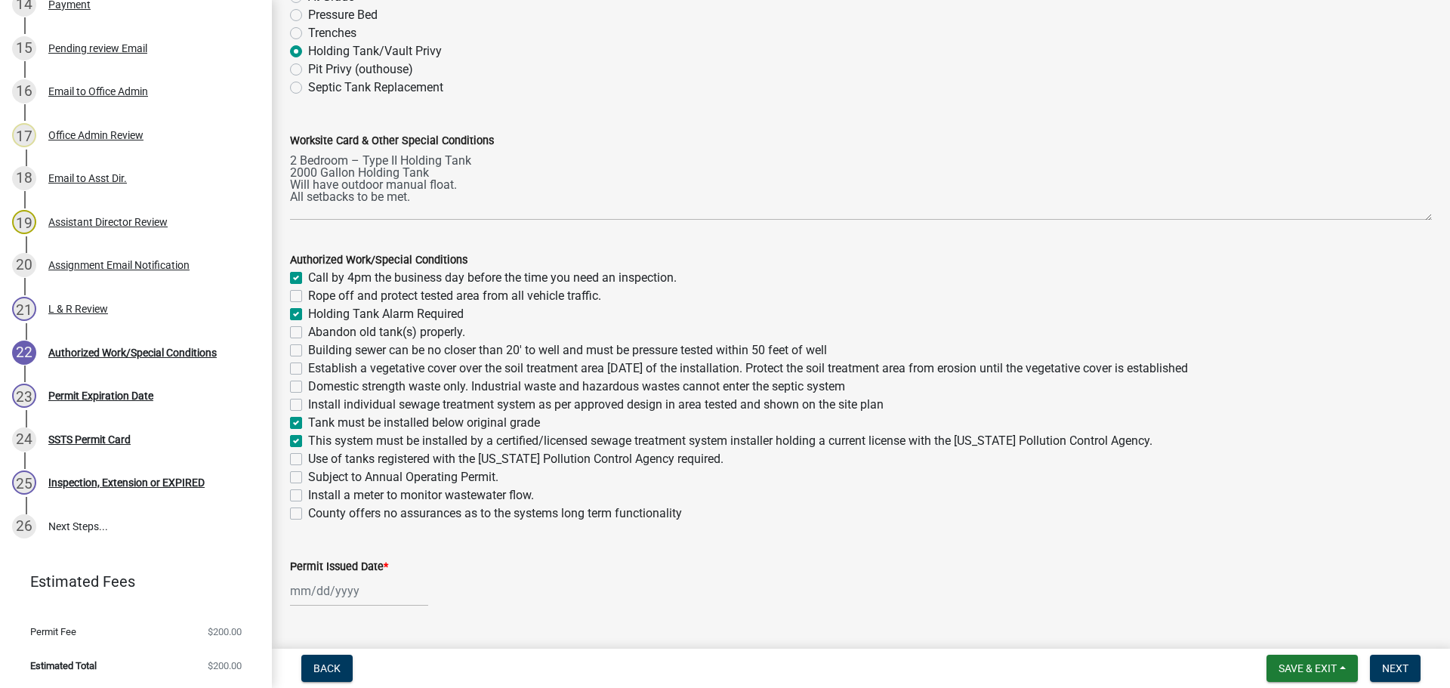
checkbox input "false"
checkbox input "true"
checkbox input "false"
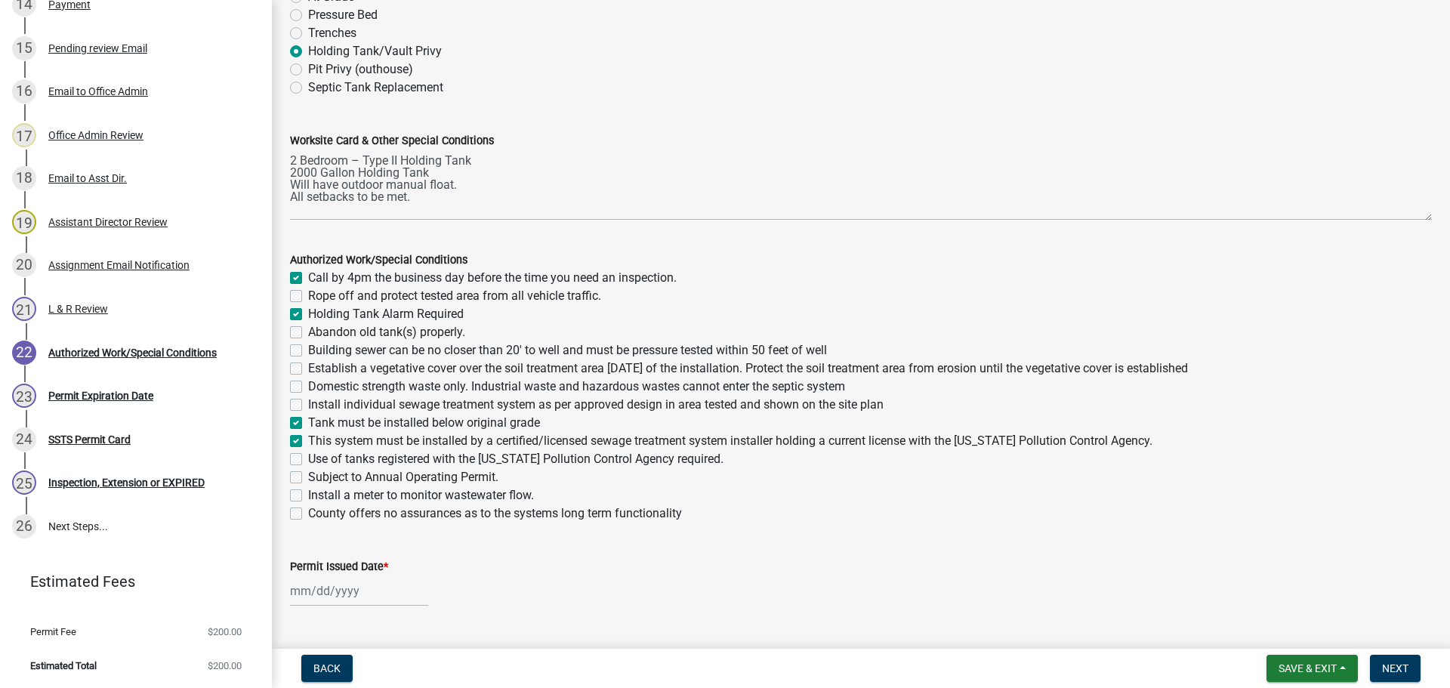
checkbox input "false"
click at [308, 461] on label "Use of tanks registered with the Minnesota Pollution Control Agency required." at bounding box center [515, 459] width 415 height 18
click at [308, 460] on input "Use of tanks registered with the Minnesota Pollution Control Agency required." at bounding box center [313, 455] width 10 height 10
checkbox input "true"
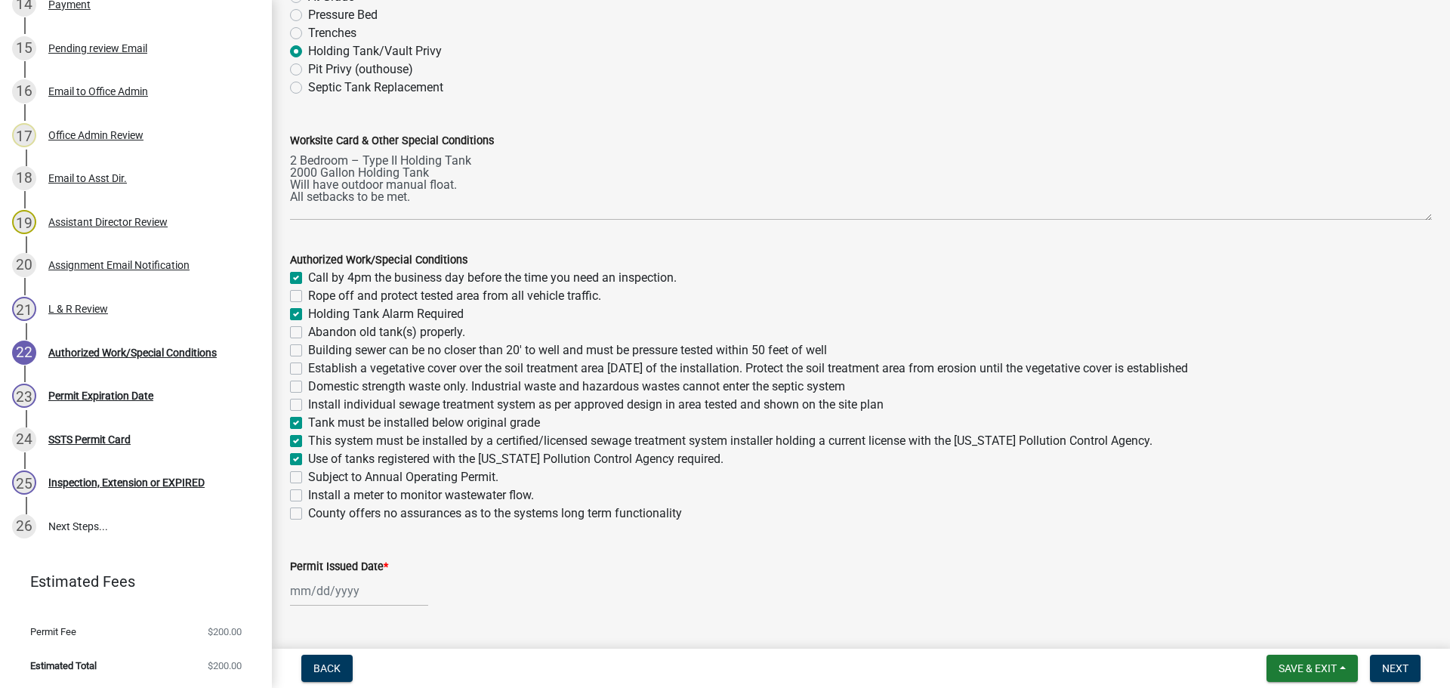
checkbox input "true"
checkbox input "false"
checkbox input "true"
checkbox input "false"
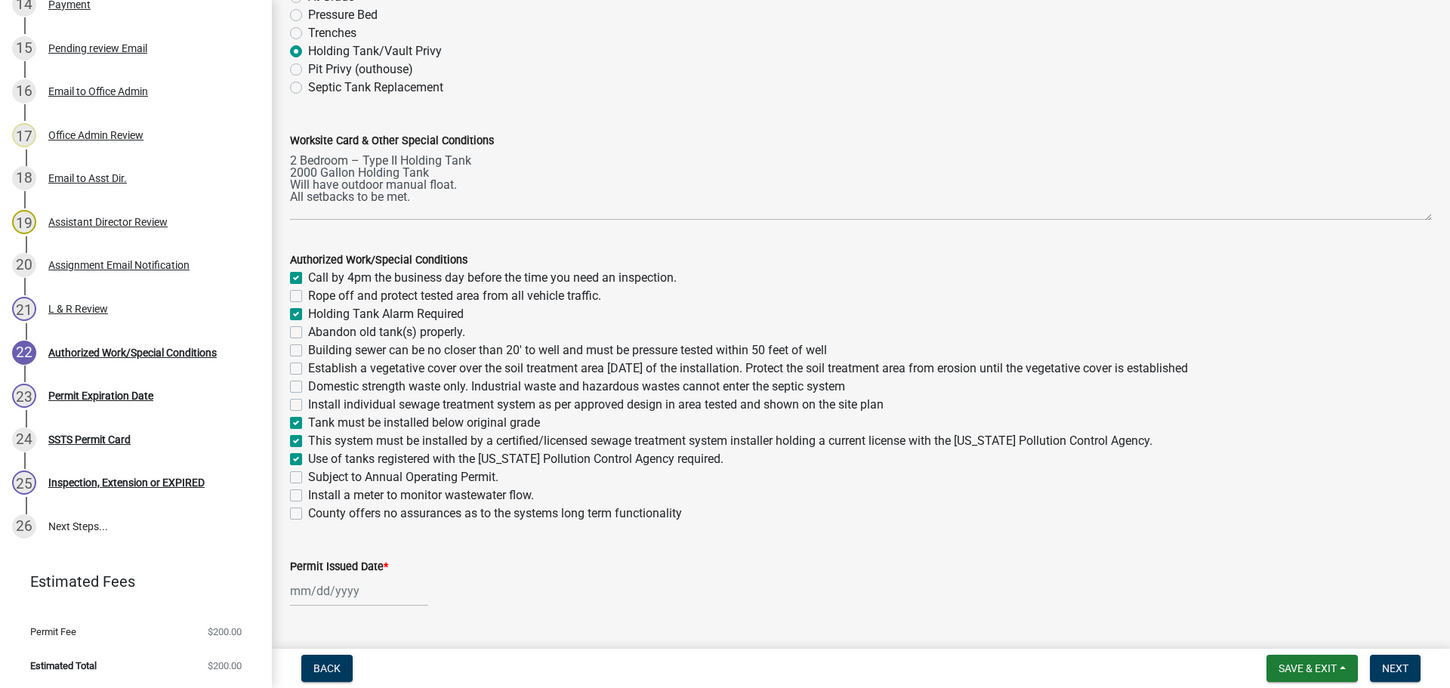
checkbox input "false"
checkbox input "true"
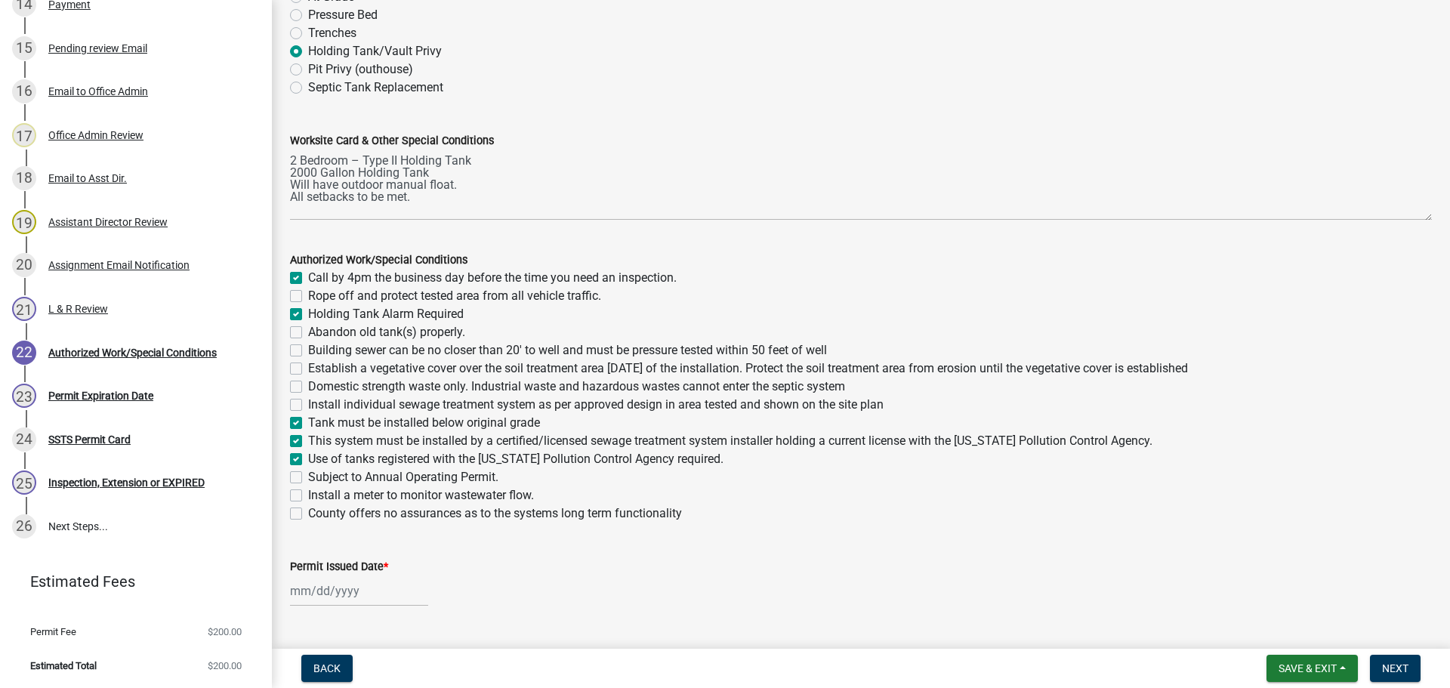
checkbox input "true"
checkbox input "false"
select select "8"
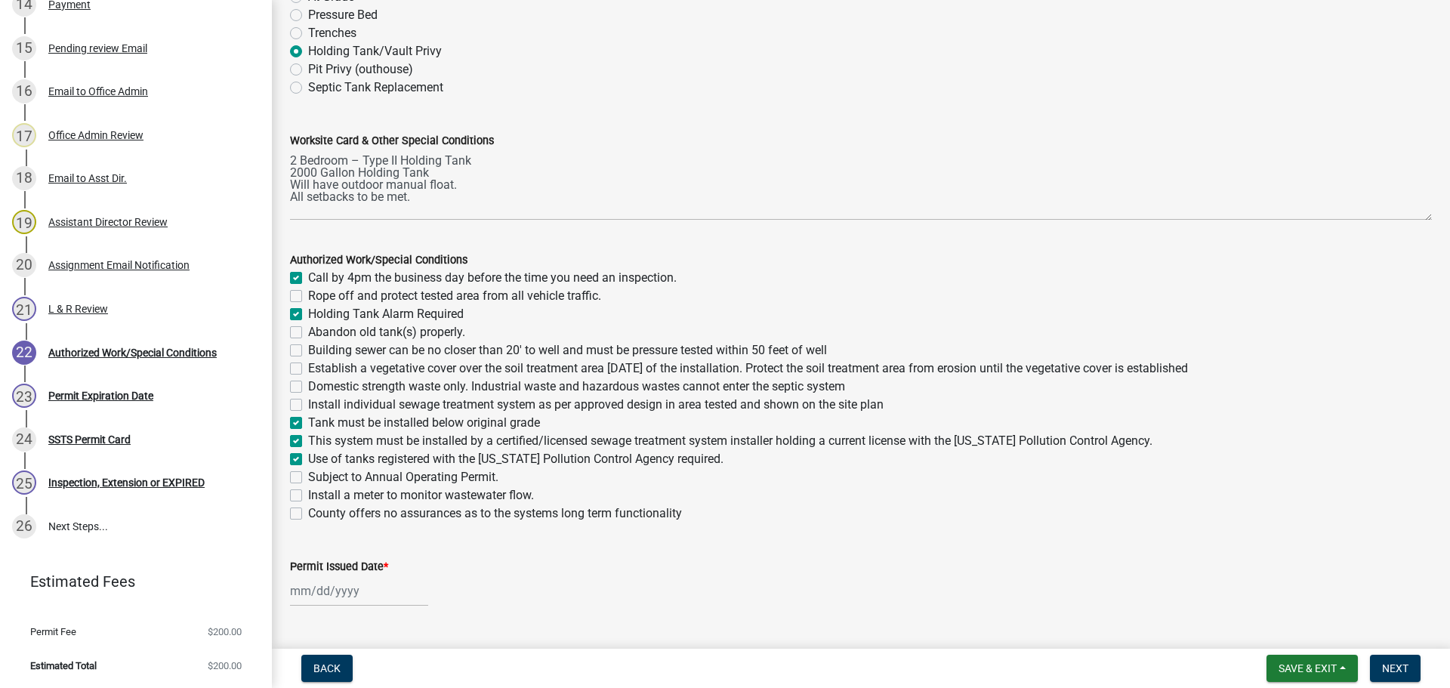
select select "2025"
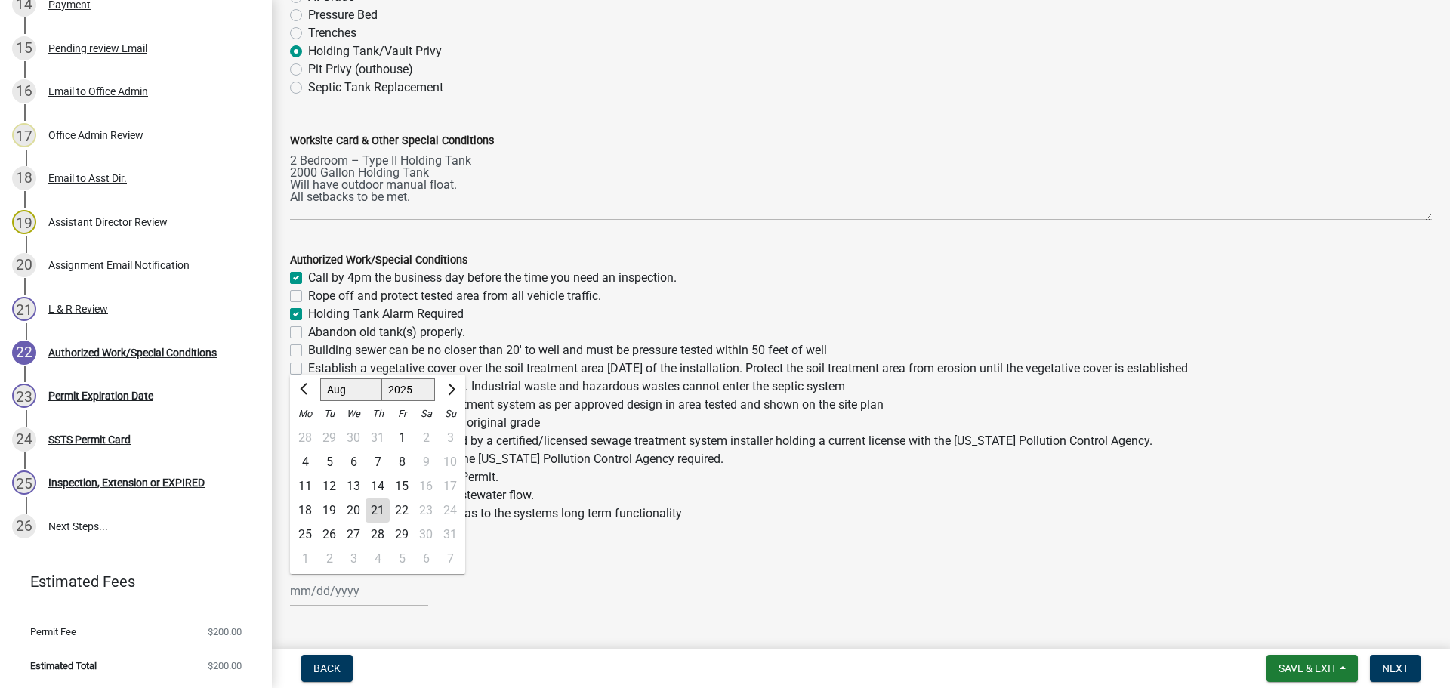
click at [329, 591] on div "Jan Feb Mar Apr May Jun Jul Aug Sep Oct Nov Dec 1525 1526 1527 1528 1529 1530 1…" at bounding box center [359, 591] width 138 height 31
click at [372, 512] on div "21" at bounding box center [378, 511] width 24 height 24
type input "08/21/2025"
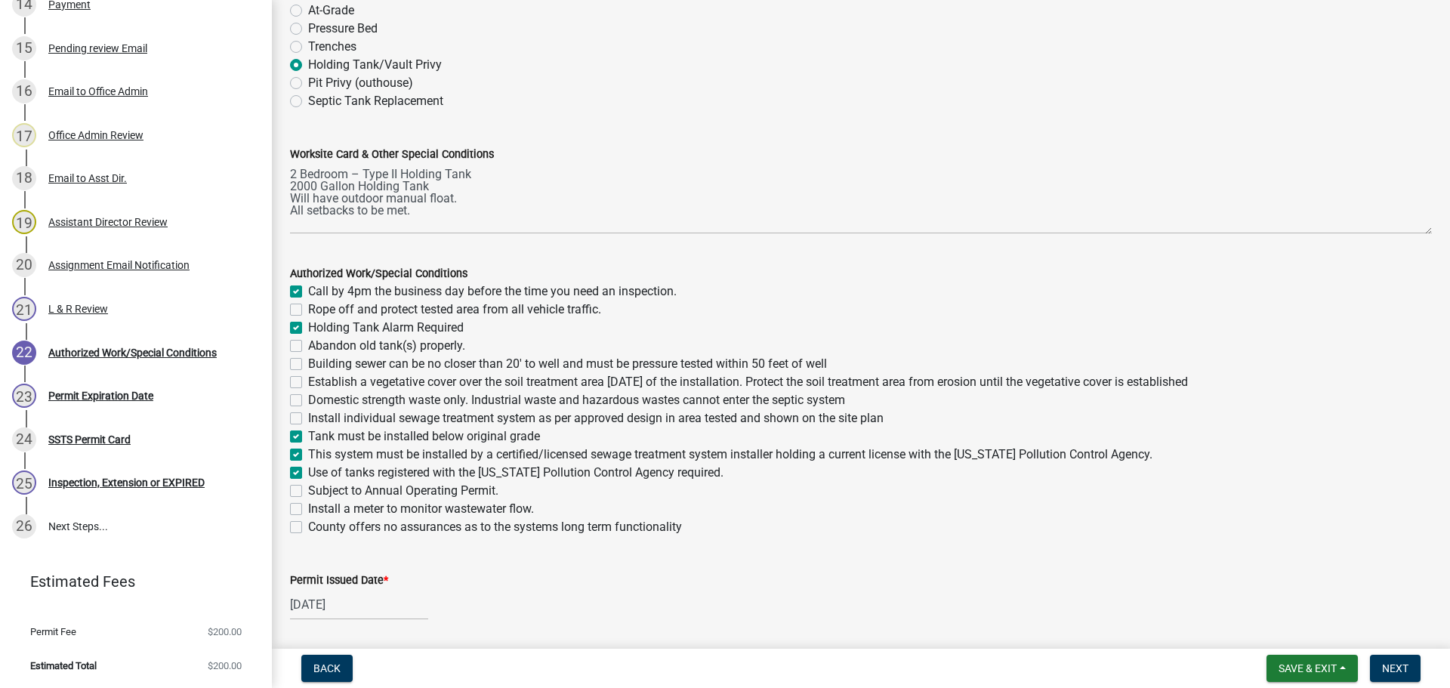
scroll to position [187, 0]
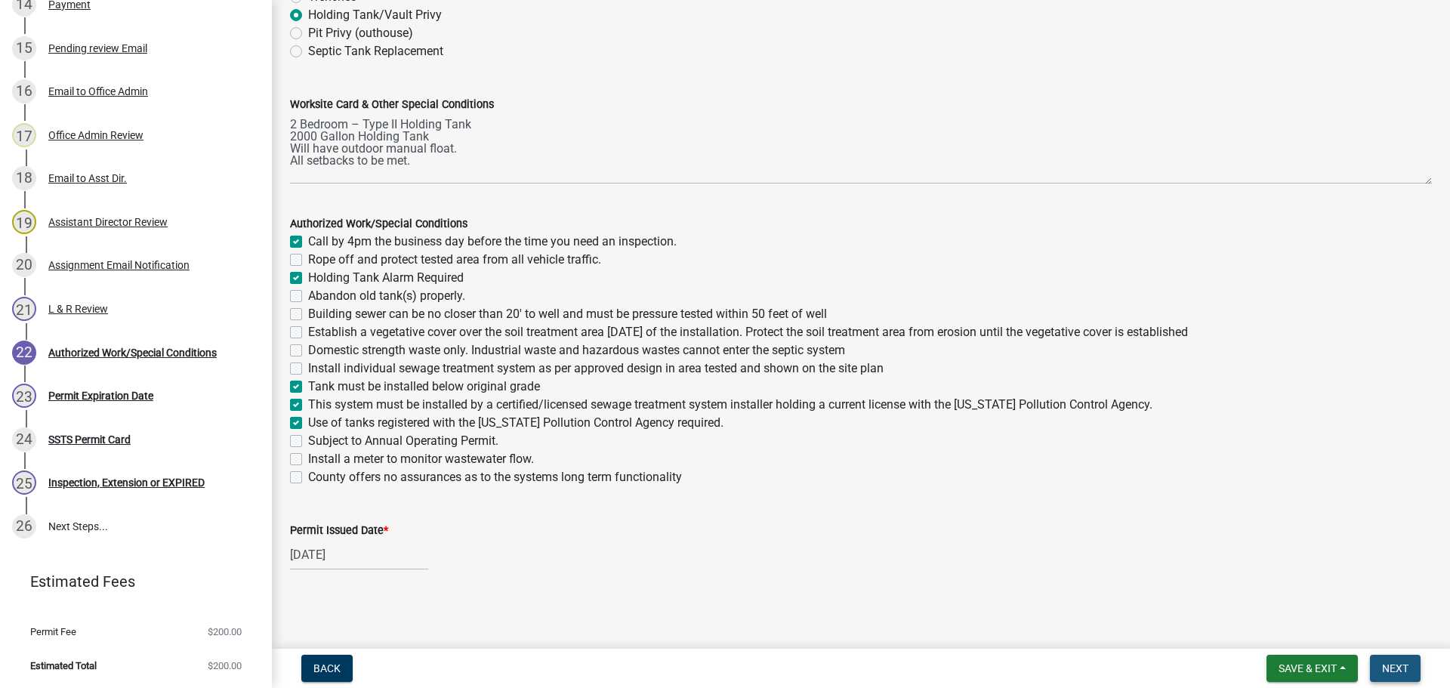
click at [1382, 662] on span "Next" at bounding box center [1395, 668] width 26 height 12
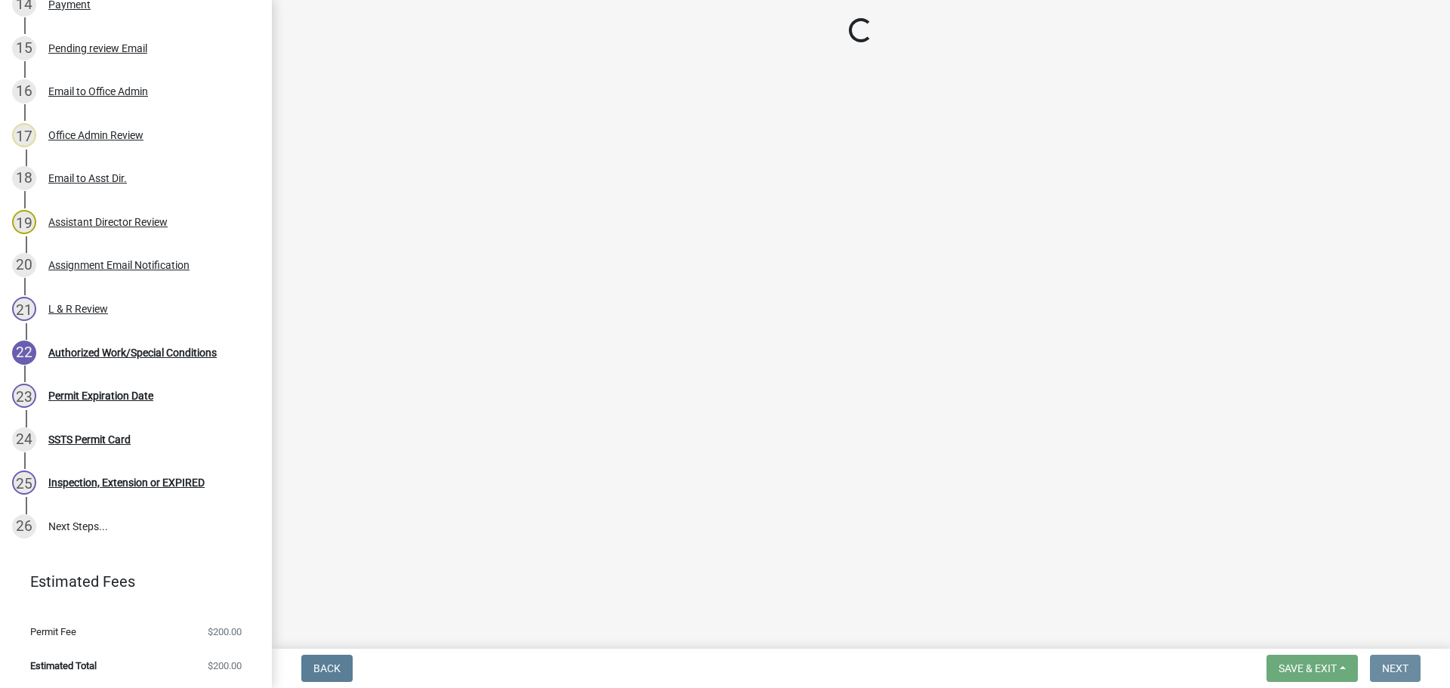
scroll to position [0, 0]
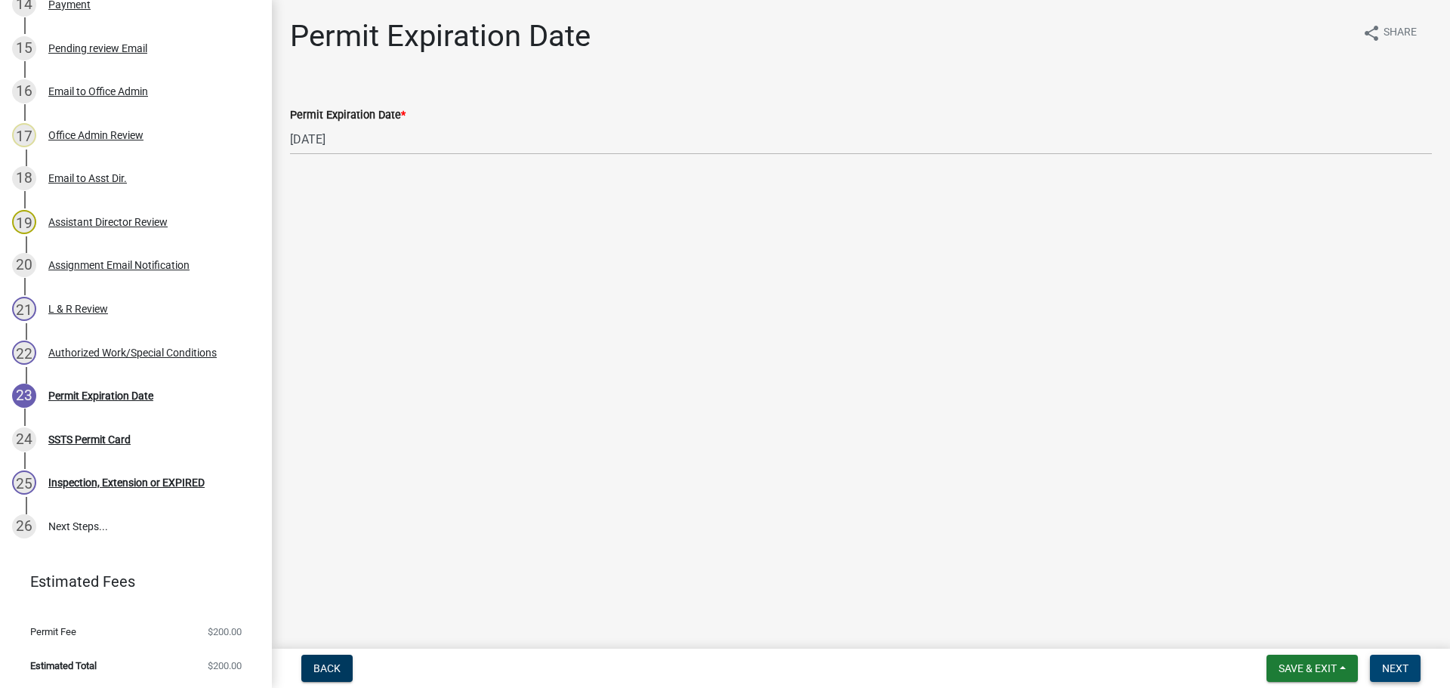
click at [1407, 666] on span "Next" at bounding box center [1395, 668] width 26 height 12
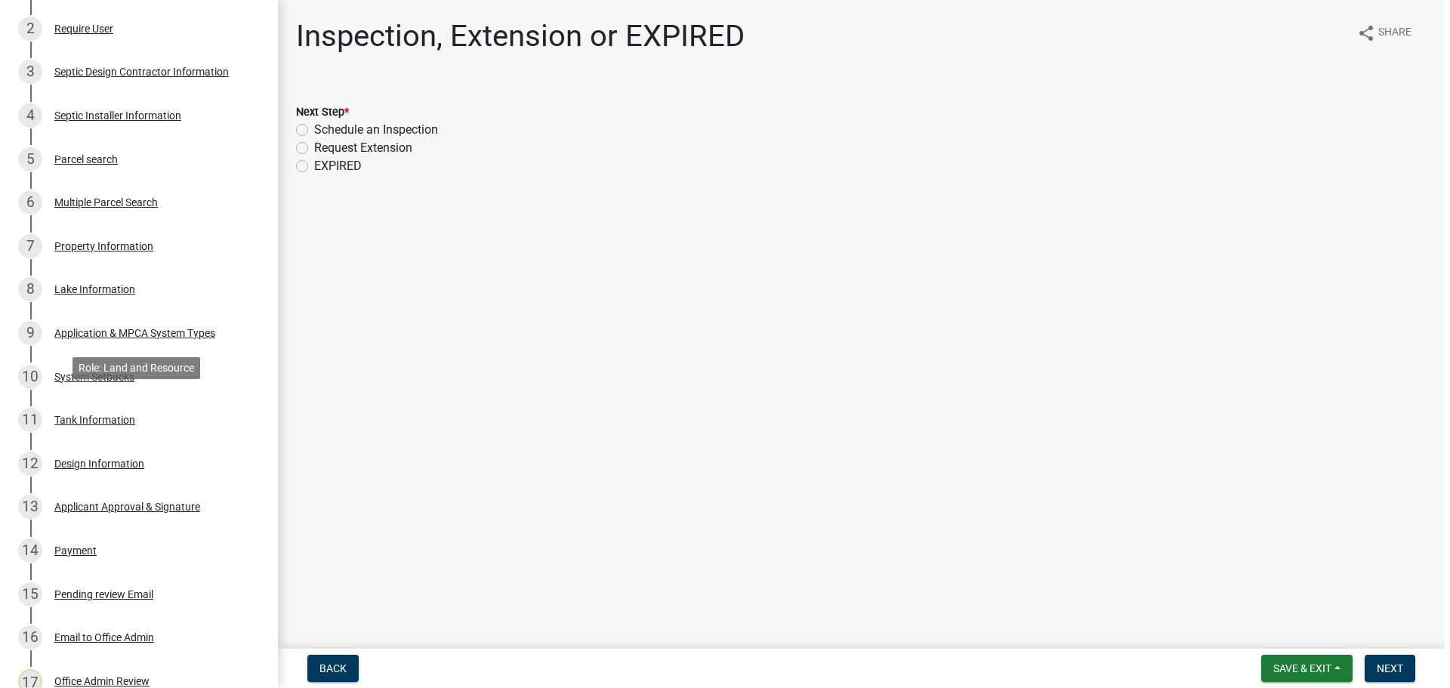
scroll to position [347, 0]
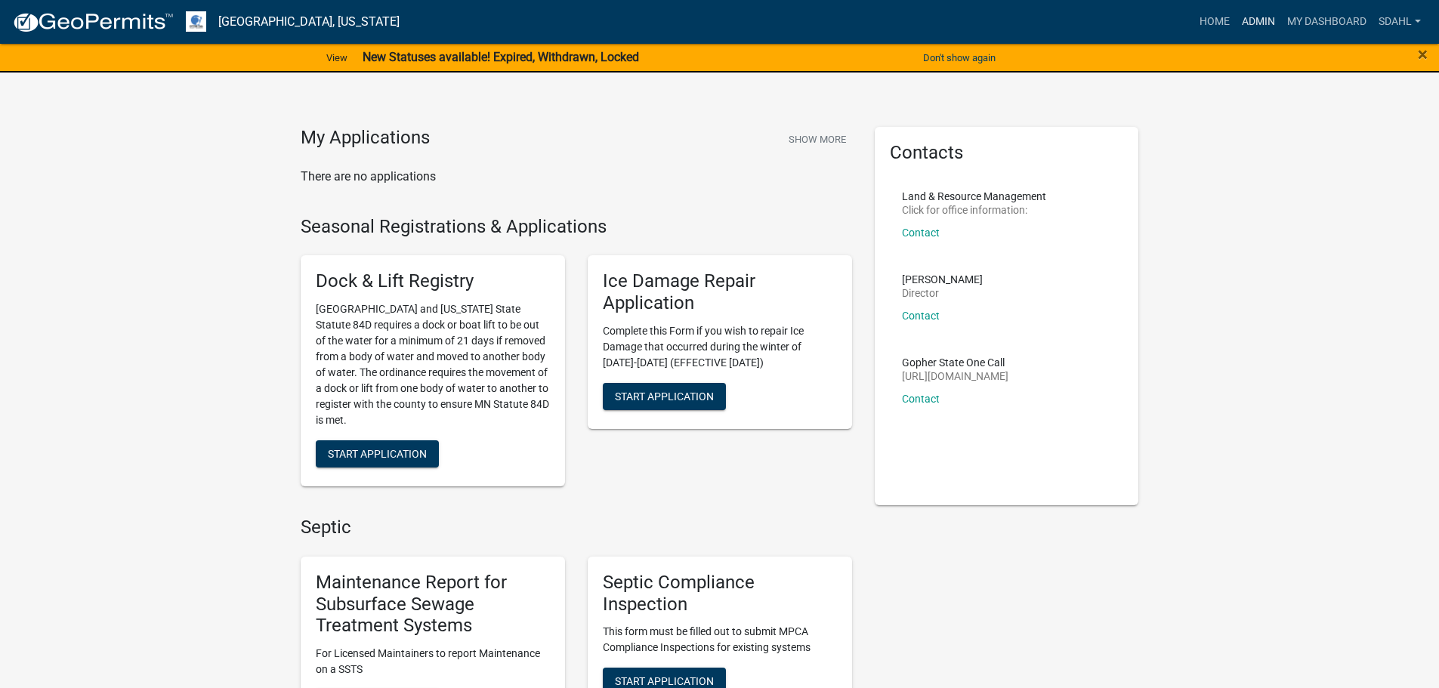
click at [1257, 14] on link "Admin" at bounding box center [1258, 22] width 45 height 29
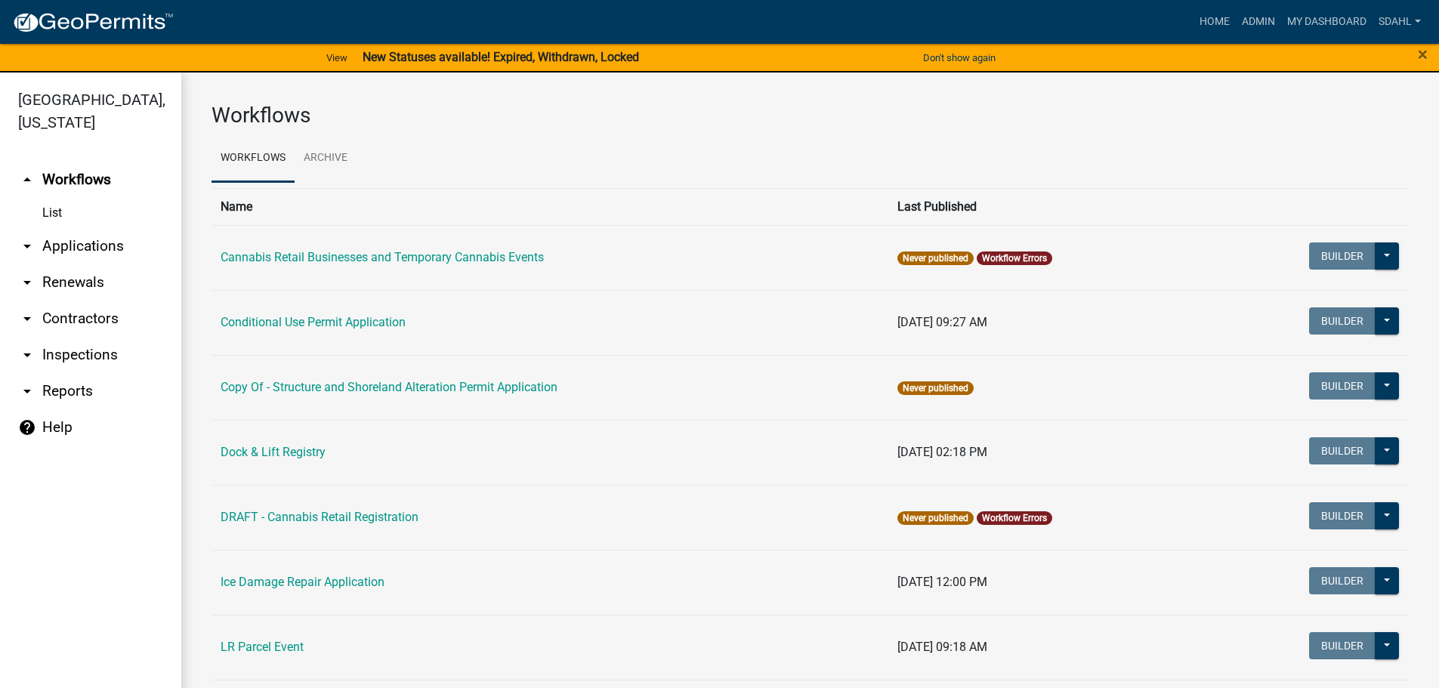
click at [103, 241] on link "arrow_drop_down Applications" at bounding box center [90, 246] width 181 height 36
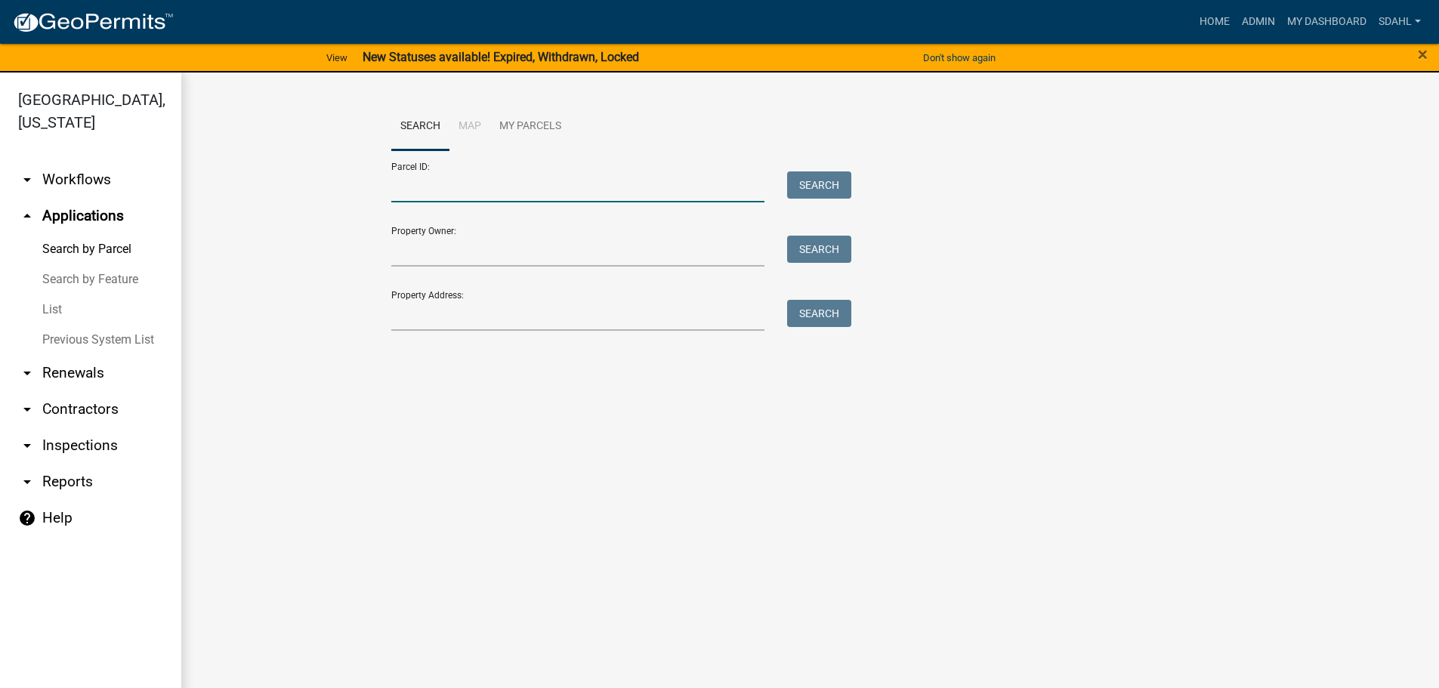
click at [424, 184] on input "Parcel ID:" at bounding box center [578, 186] width 374 height 31
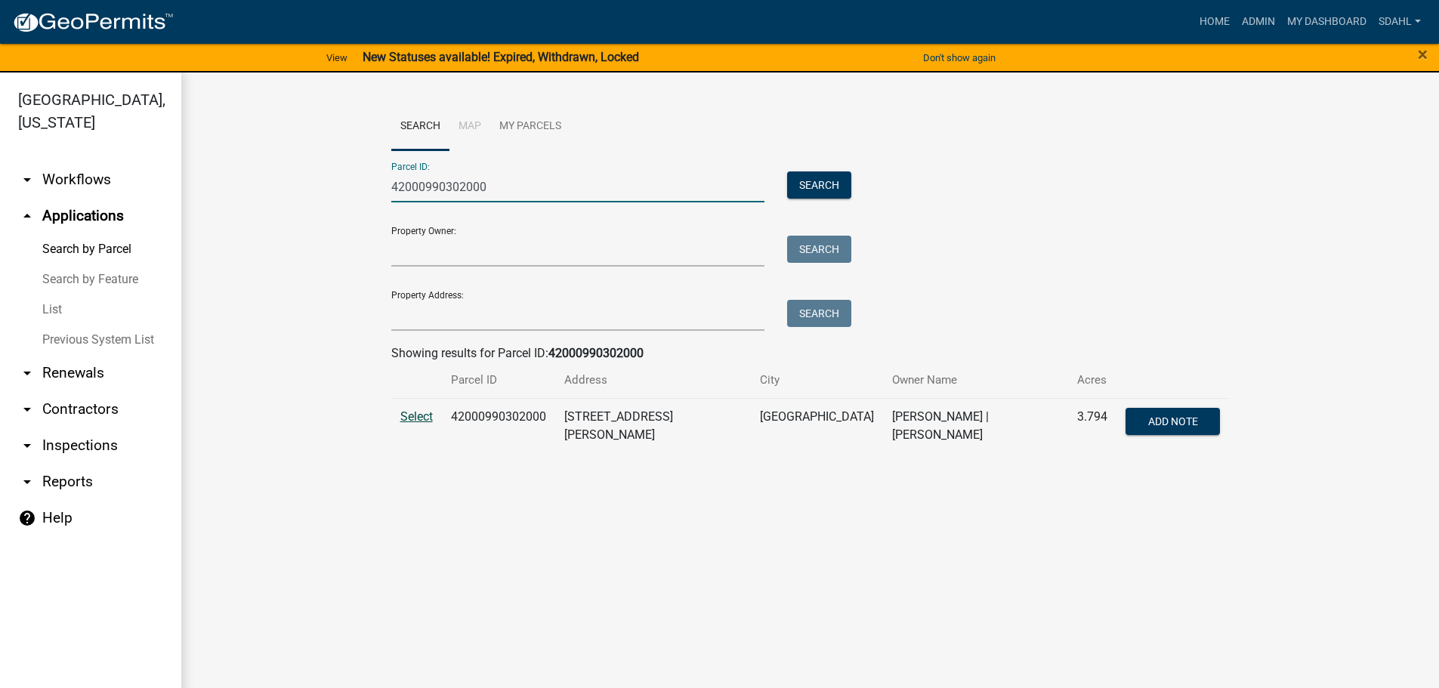
type input "42000990302000"
click at [418, 415] on span "Select" at bounding box center [416, 416] width 32 height 14
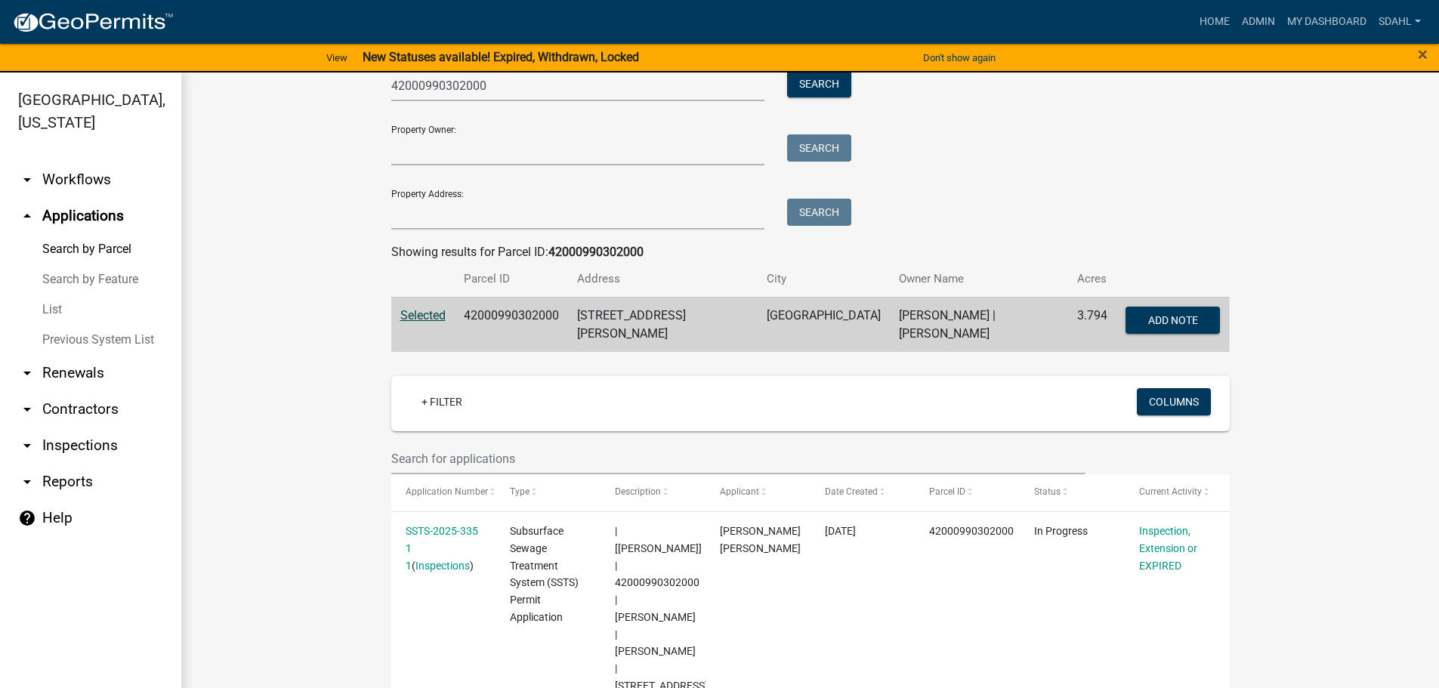
scroll to position [151, 0]
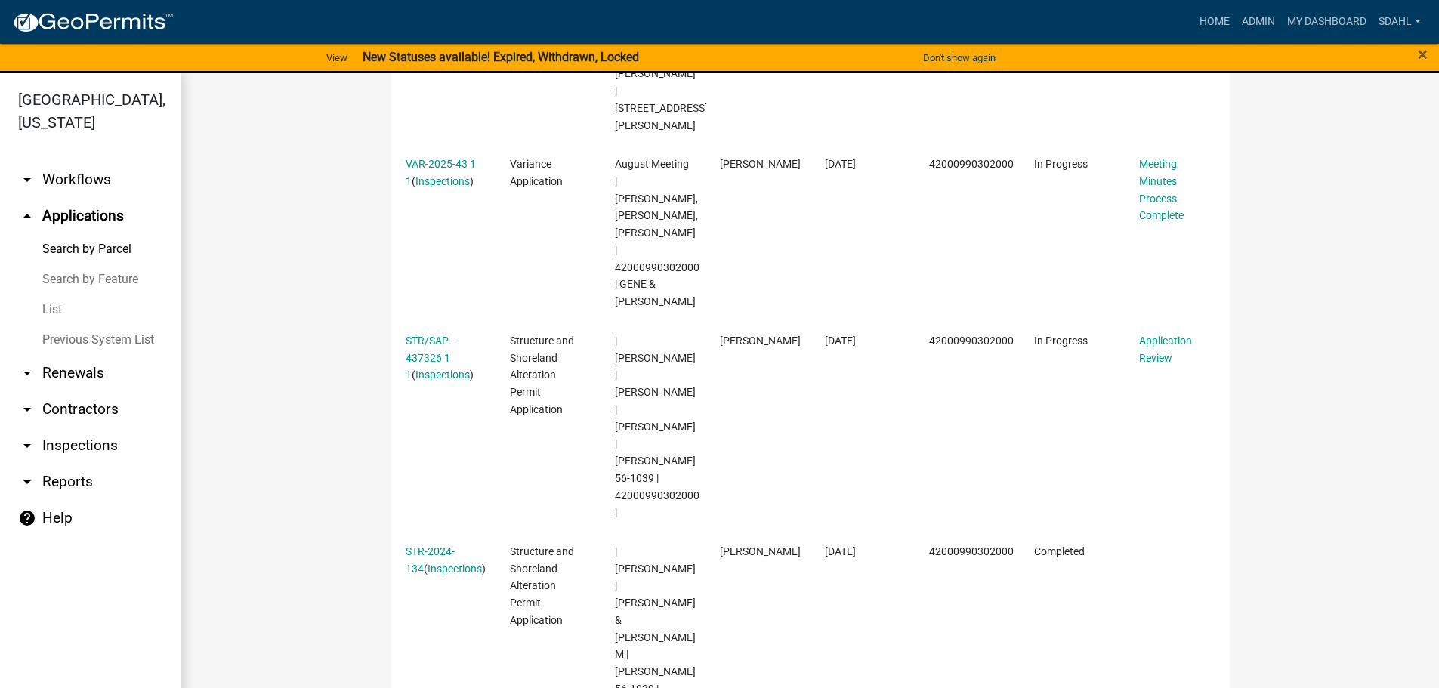
scroll to position [604, 0]
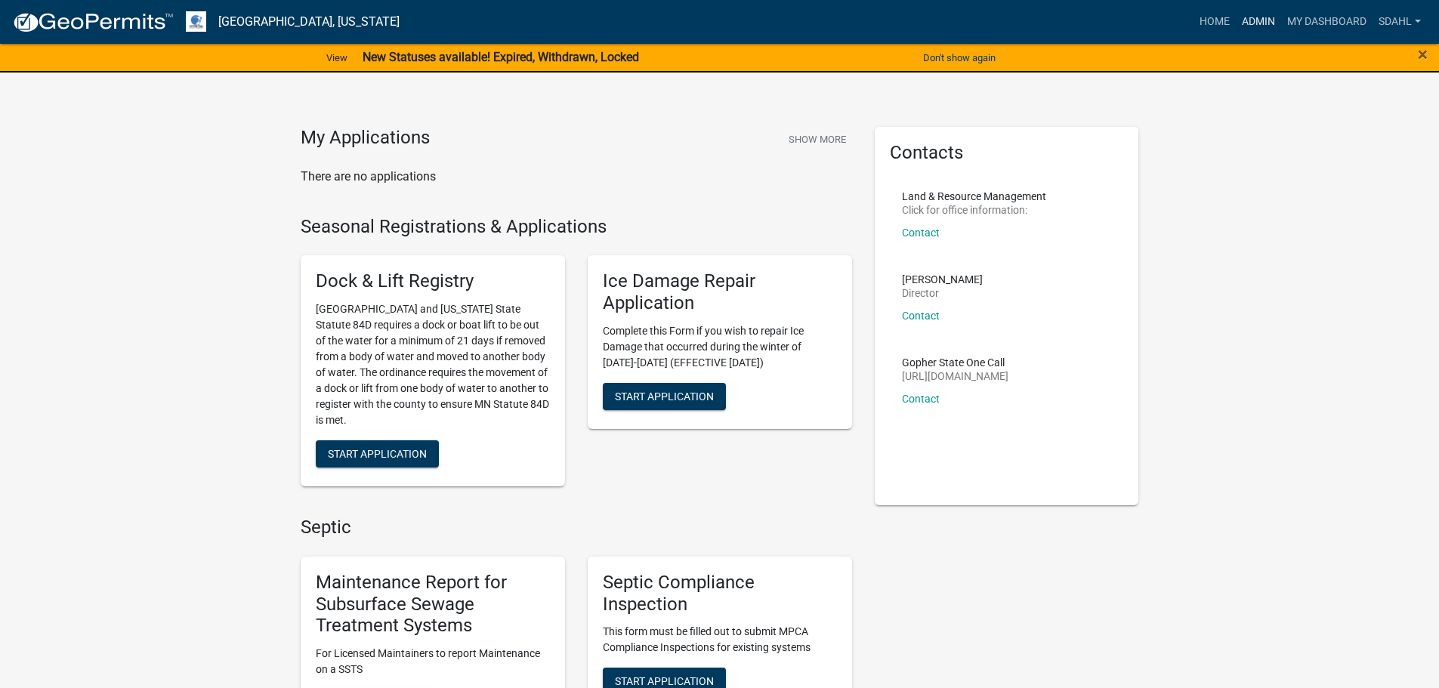
drag, startPoint x: 1255, startPoint y: 14, endPoint x: 1248, endPoint y: 17, distance: 7.8
click at [1255, 14] on link "Admin" at bounding box center [1258, 22] width 45 height 29
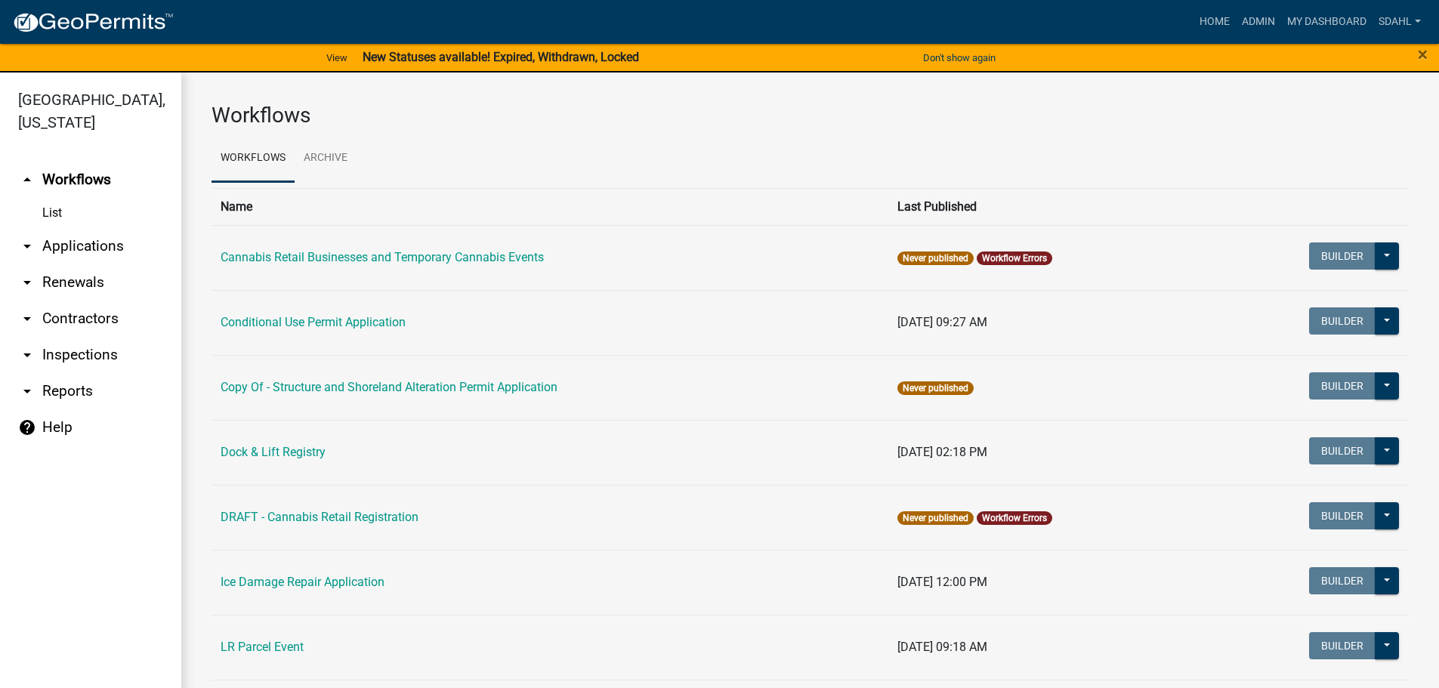
click at [116, 243] on link "arrow_drop_down Applications" at bounding box center [90, 246] width 181 height 36
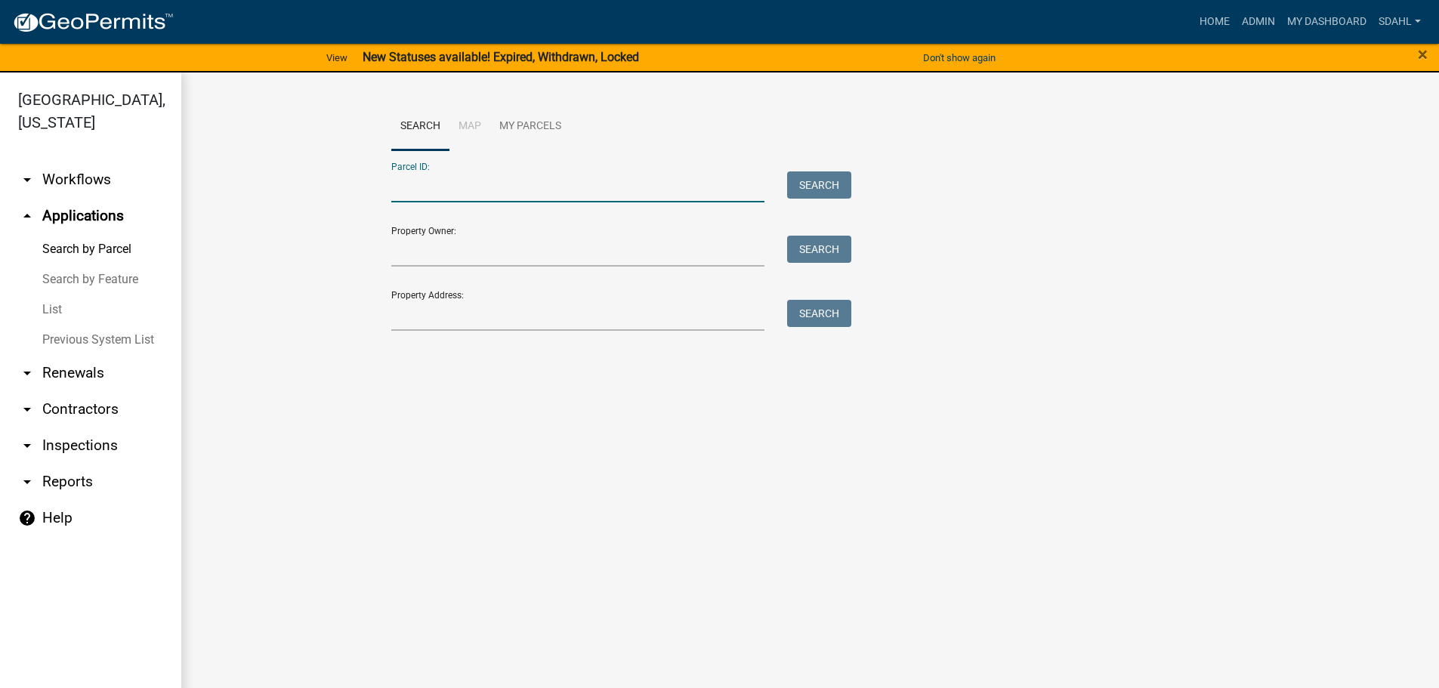
click at [439, 181] on input "Parcel ID:" at bounding box center [578, 186] width 374 height 31
paste input "35000230204003"
type input "35000230204003"
click at [822, 182] on button "Search" at bounding box center [819, 184] width 64 height 27
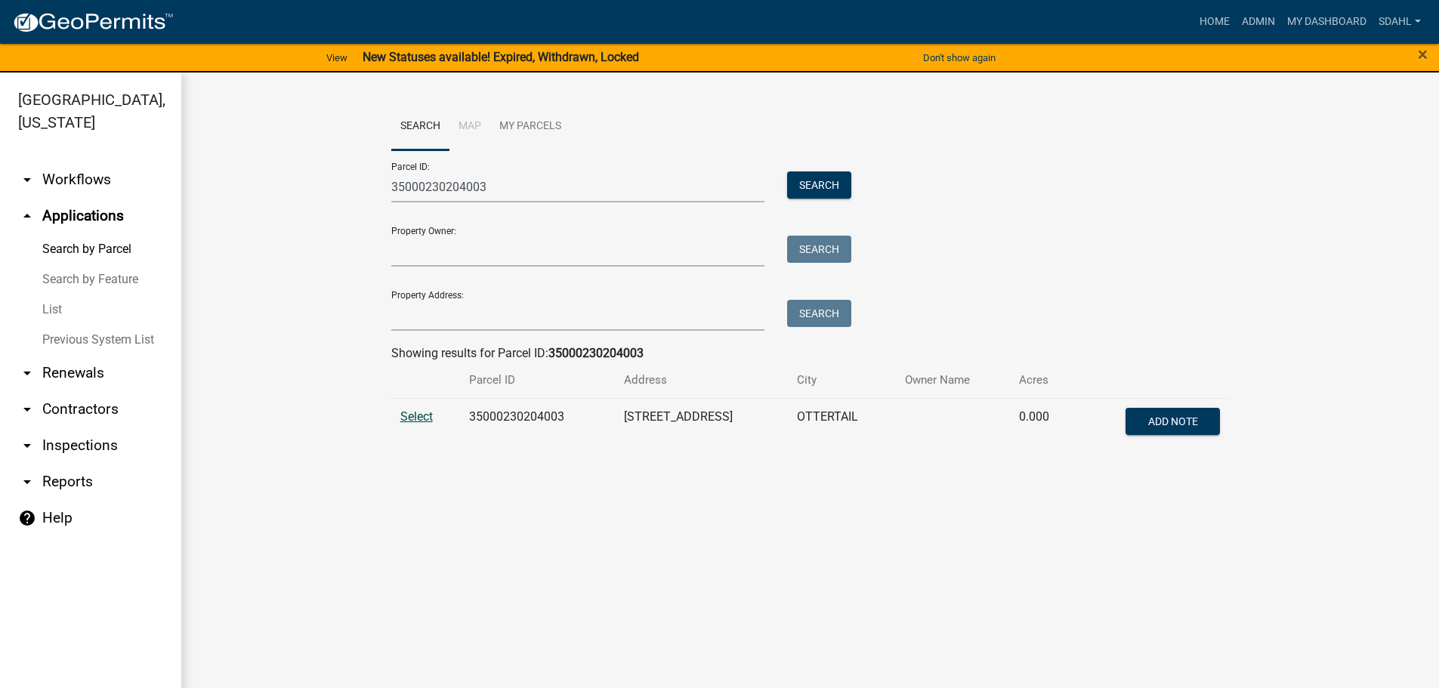
click at [424, 421] on span "Select" at bounding box center [416, 416] width 32 height 14
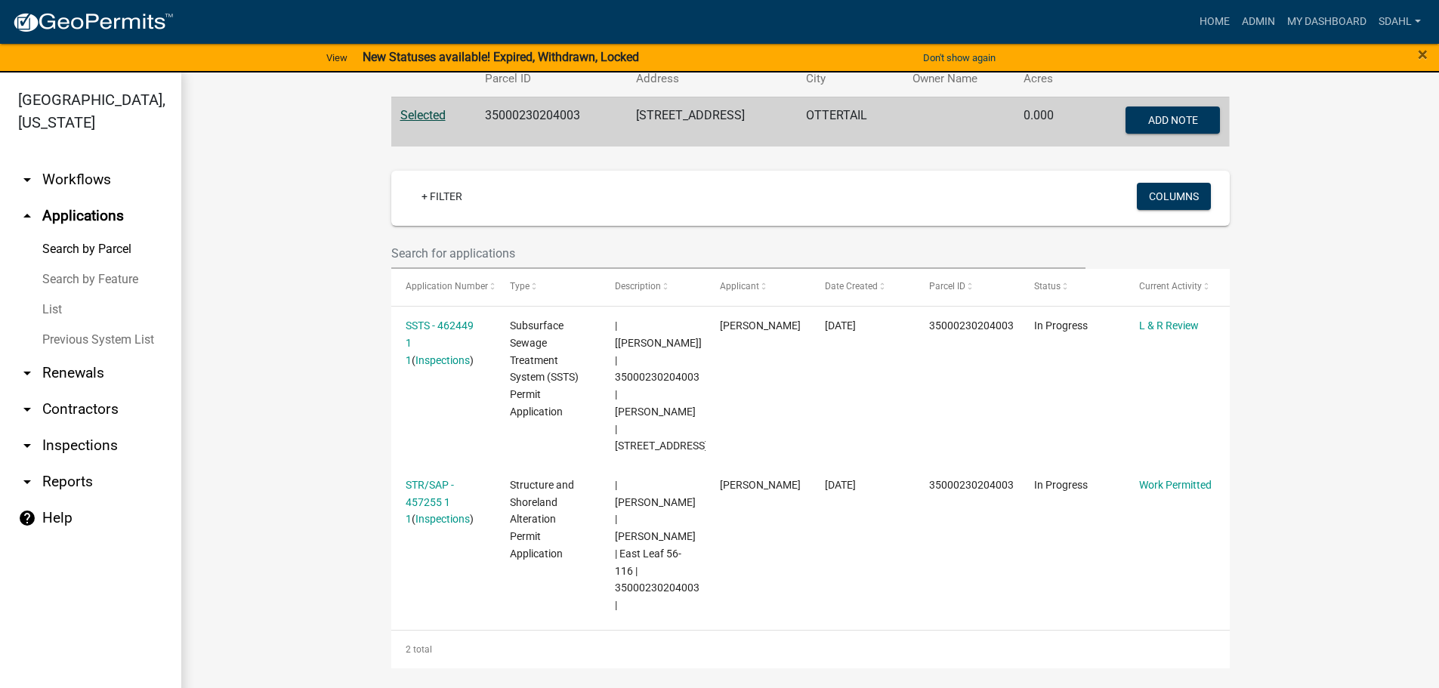
scroll to position [302, 0]
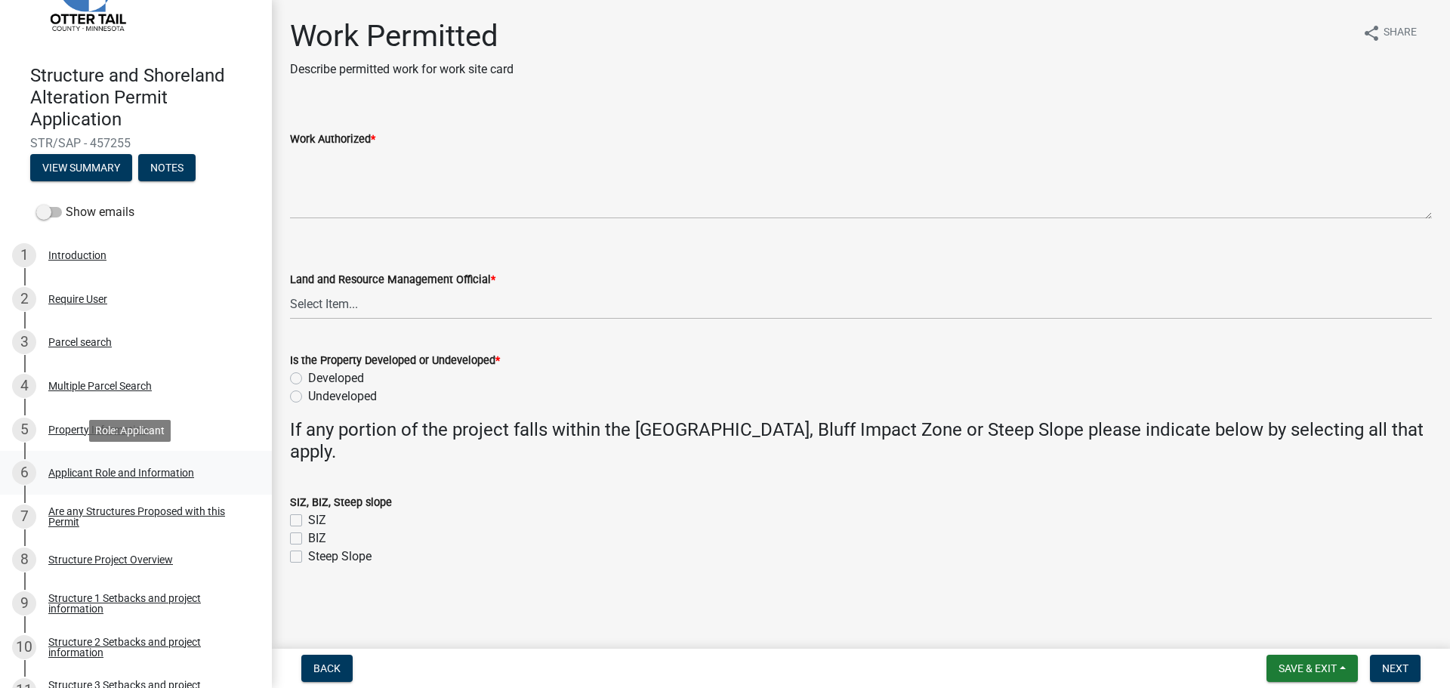
scroll to position [151, 0]
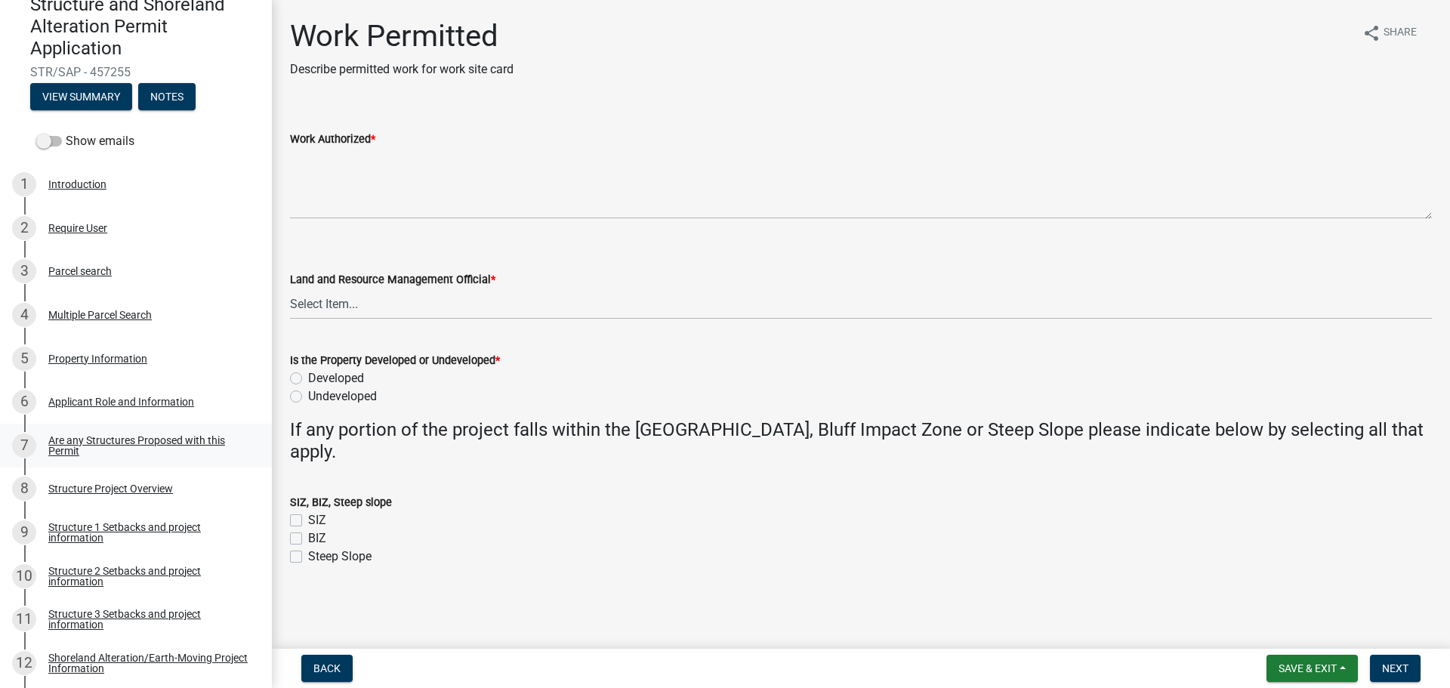
click at [157, 441] on div "Are any Structures Proposed with this Permit" at bounding box center [147, 445] width 199 height 21
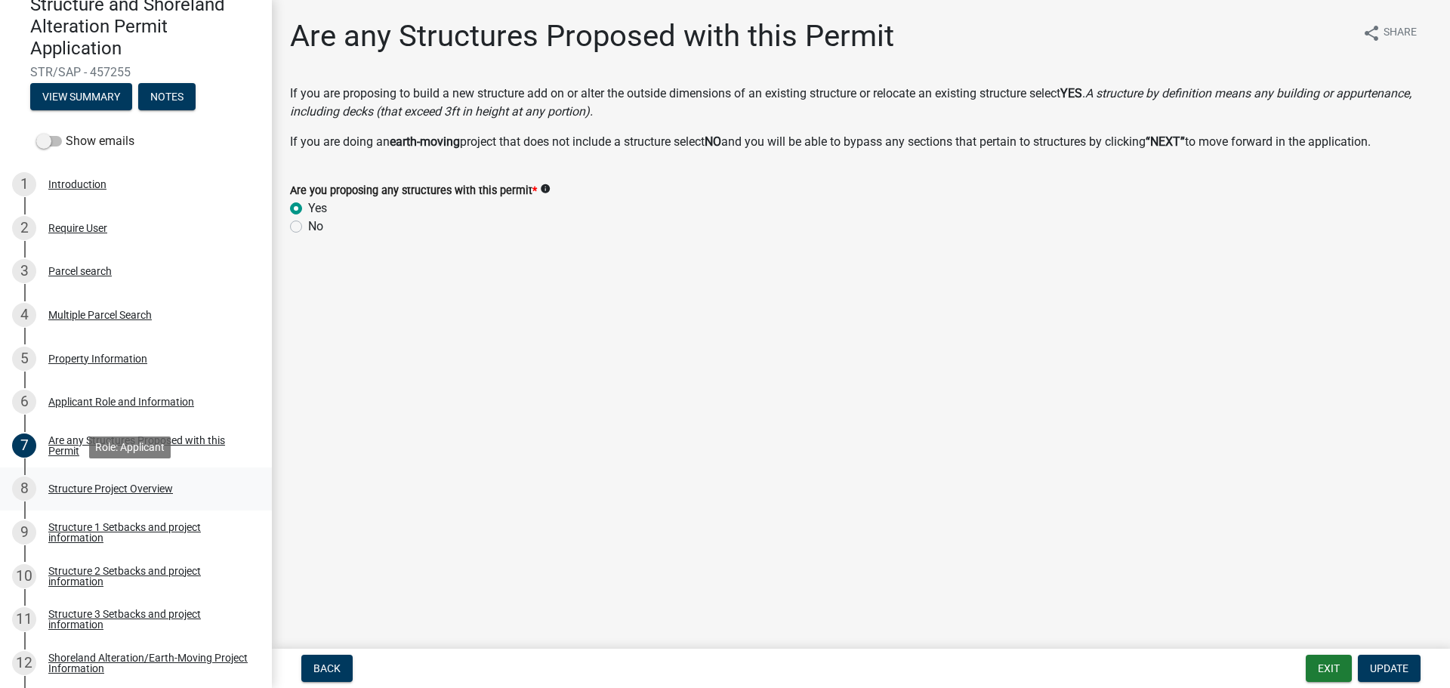
click at [138, 493] on div "Structure Project Overview" at bounding box center [110, 488] width 125 height 11
